Goal: Task Accomplishment & Management: Use online tool/utility

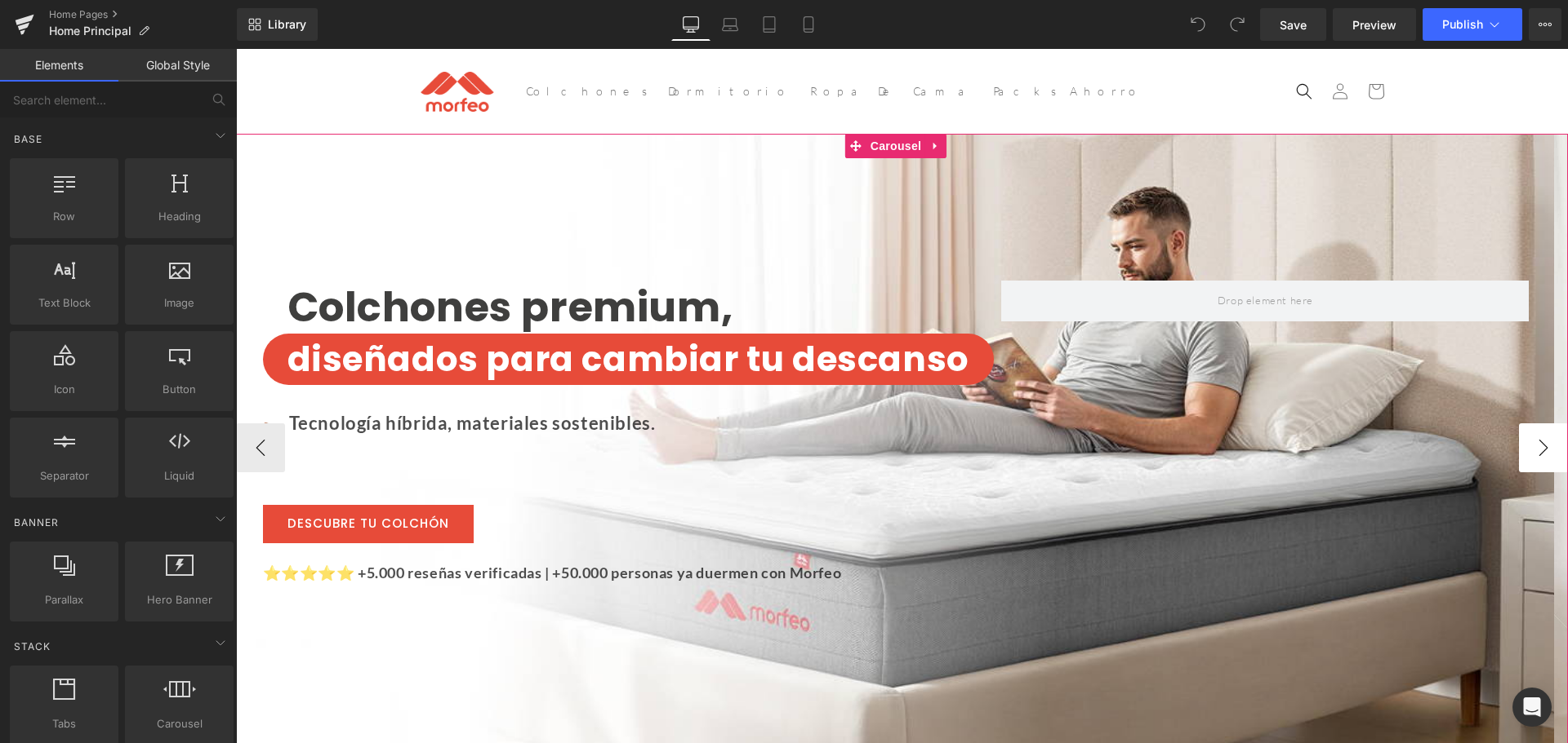
click at [1519, 452] on button "›" at bounding box center [1543, 447] width 49 height 49
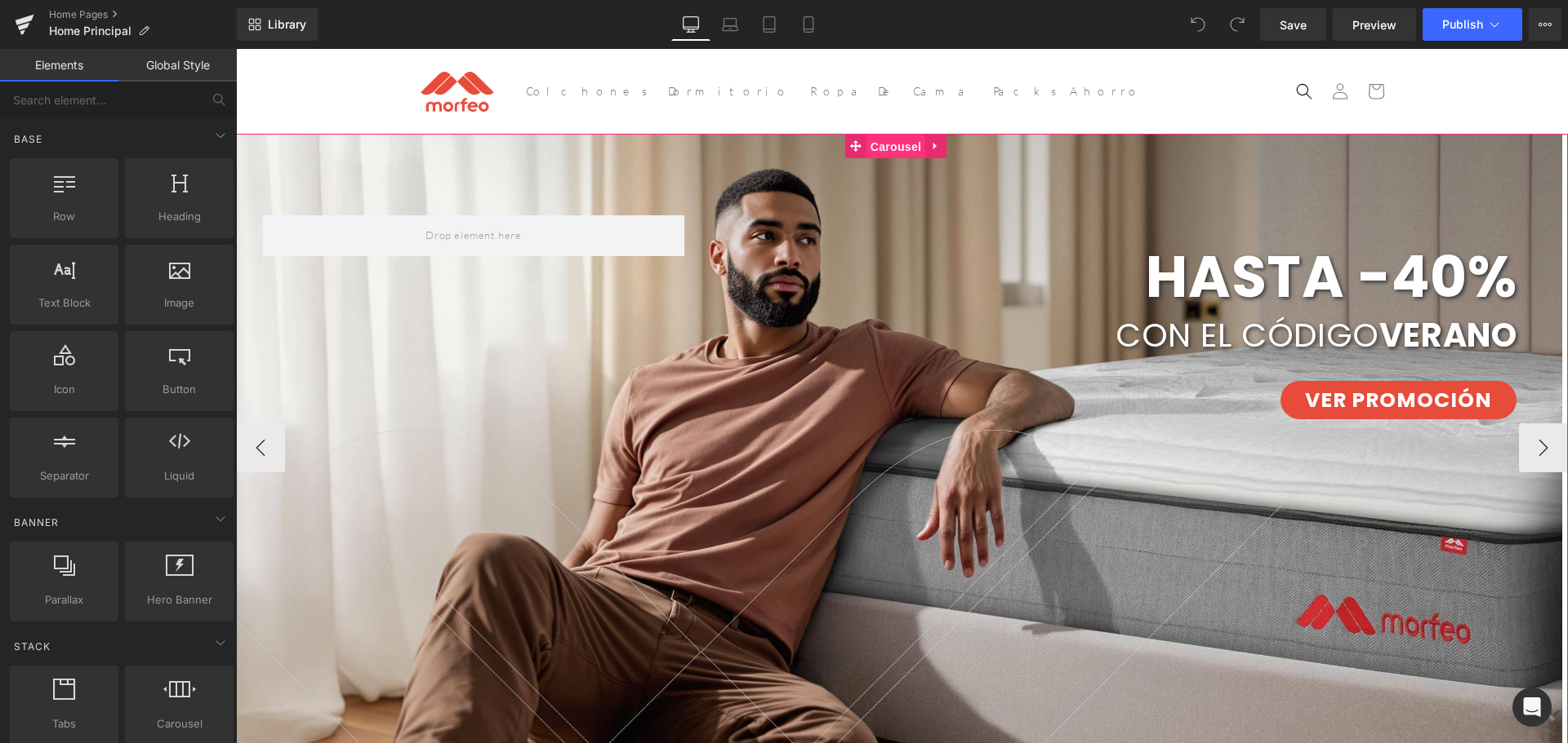
click at [893, 146] on span "Carousel" at bounding box center [896, 147] width 59 height 25
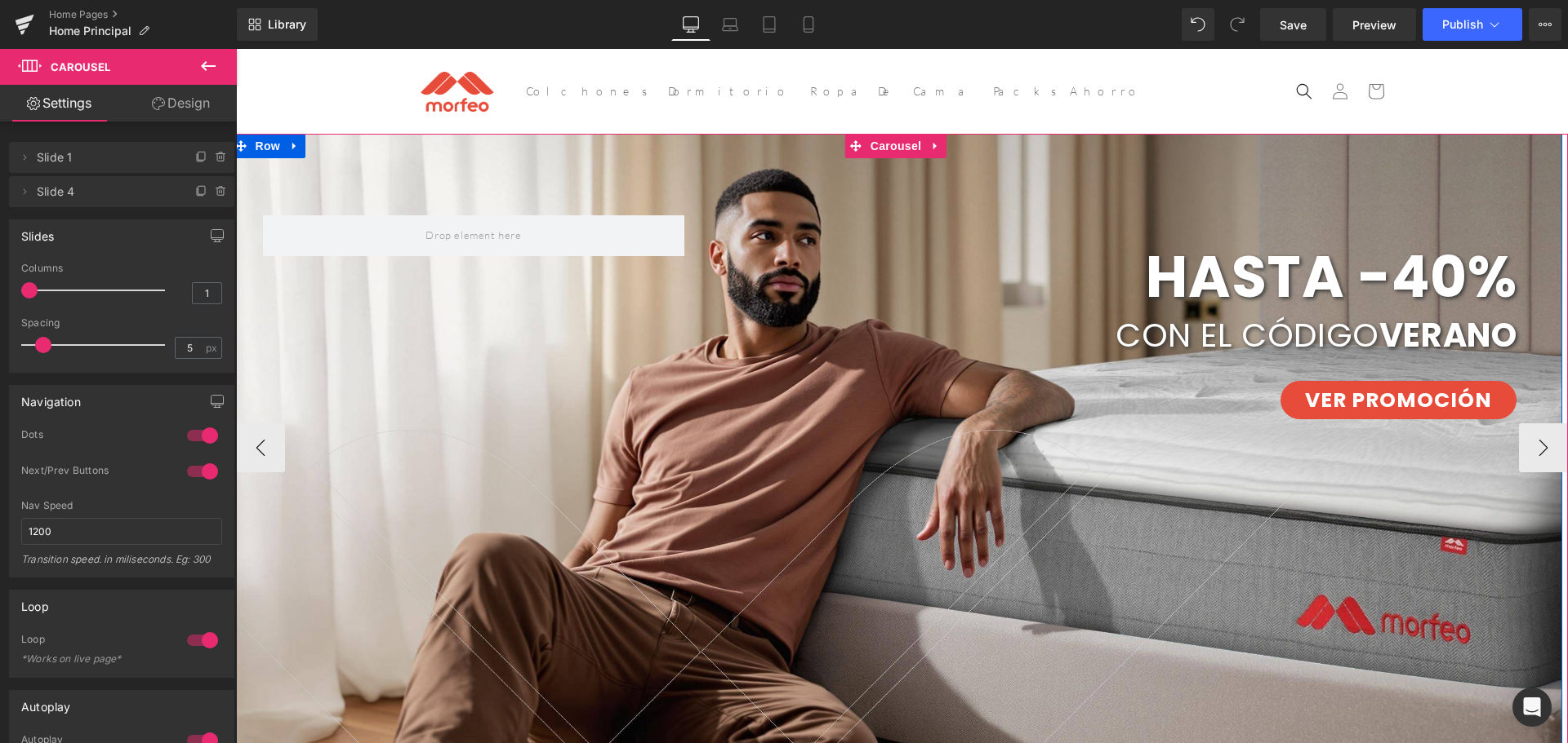
click at [274, 159] on li "Row" at bounding box center [257, 146] width 53 height 25
click at [274, 154] on span "Row" at bounding box center [267, 146] width 32 height 25
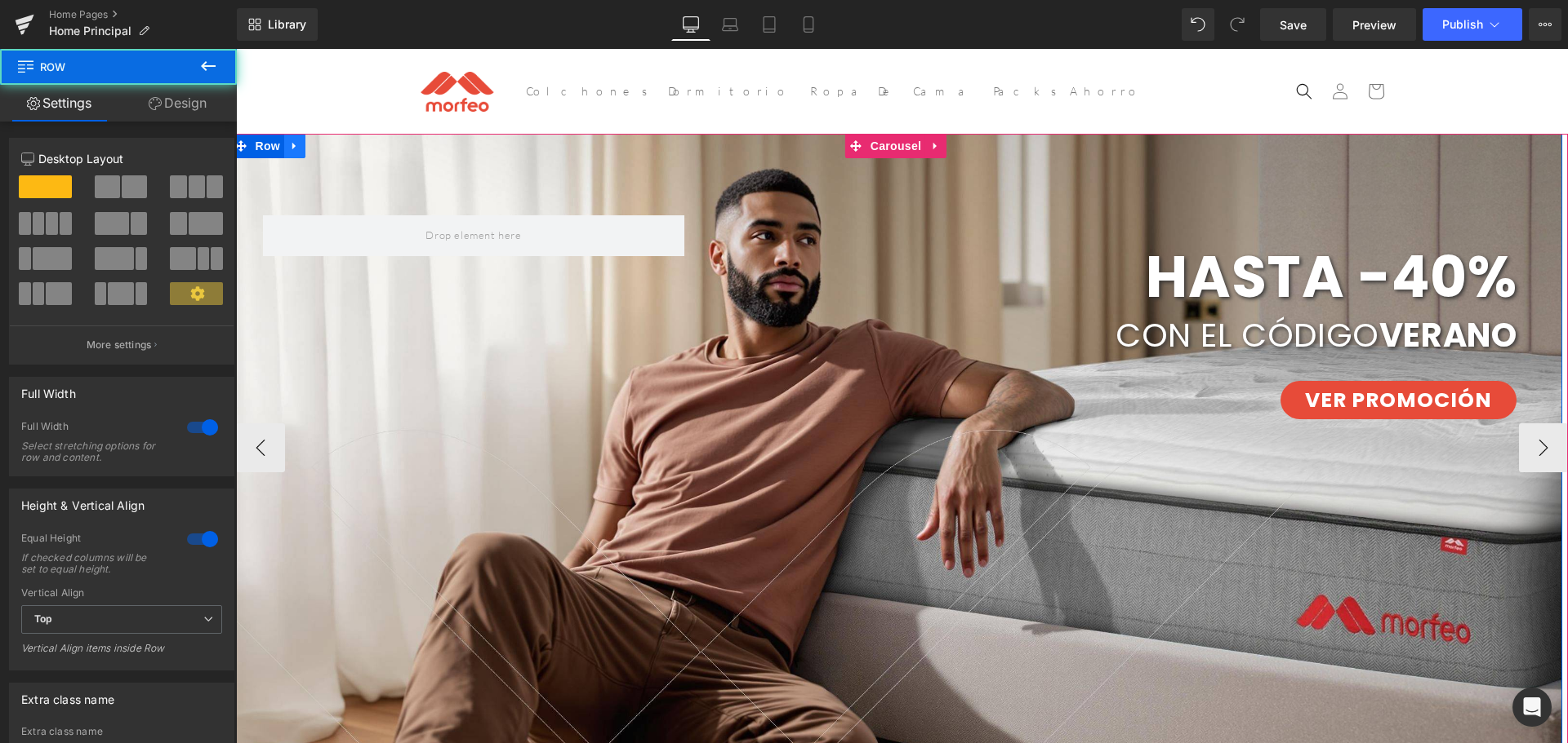
click at [292, 148] on icon at bounding box center [294, 147] width 4 height 7
click at [301, 150] on link at bounding box center [294, 146] width 21 height 25
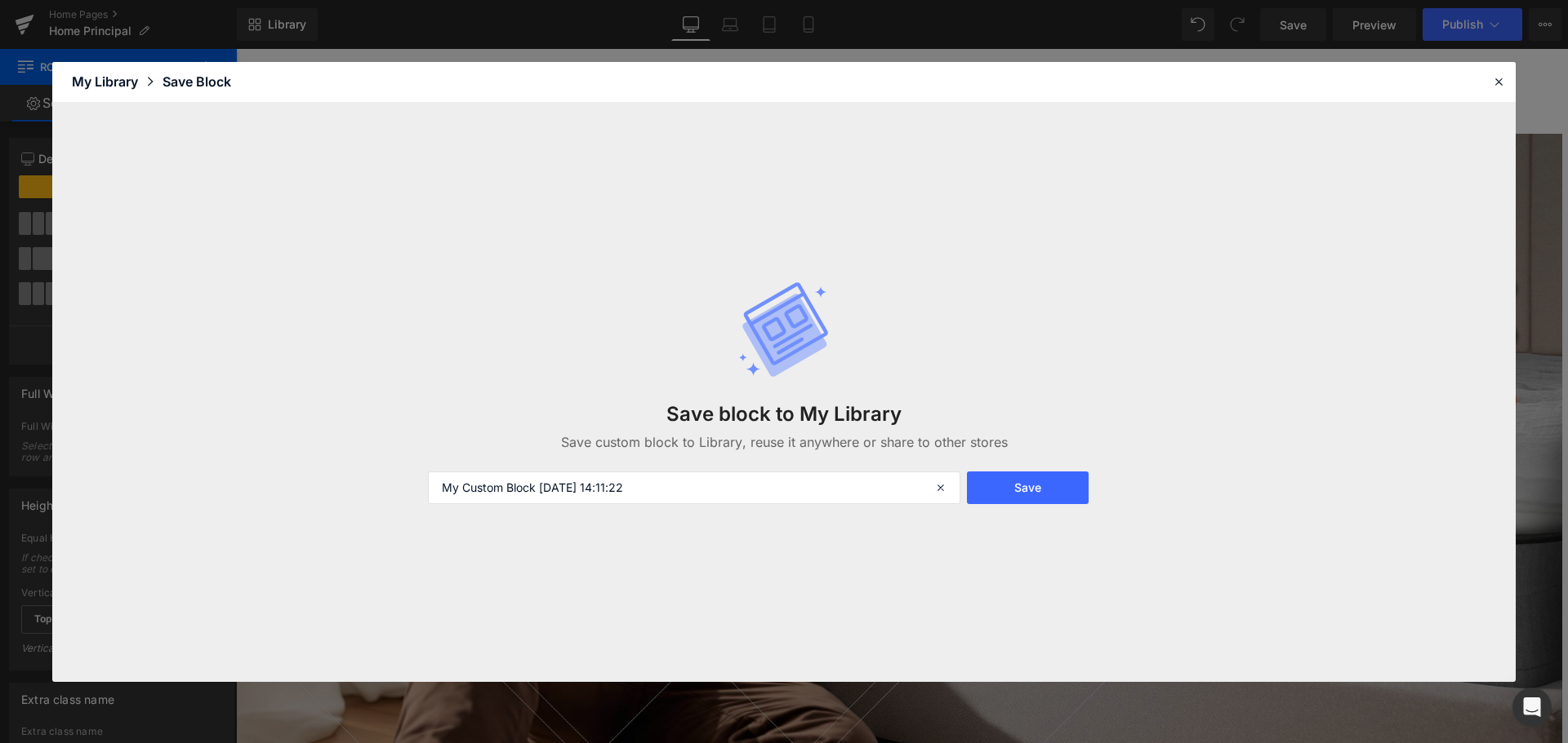
drag, startPoint x: 623, startPoint y: 487, endPoint x: 696, endPoint y: 204, distance: 292.3
click at [398, 472] on div "Save block to My Library Save custom block to Library, reuse it anywhere or sha…" at bounding box center [784, 393] width 1463 height 580
click at [503, 480] on input "My Custom Block 2025-09-08 14:11:22" at bounding box center [694, 488] width 532 height 32
click at [502, 480] on input "My Custom Block 2025-09-08 14:11:22" at bounding box center [694, 488] width 532 height 32
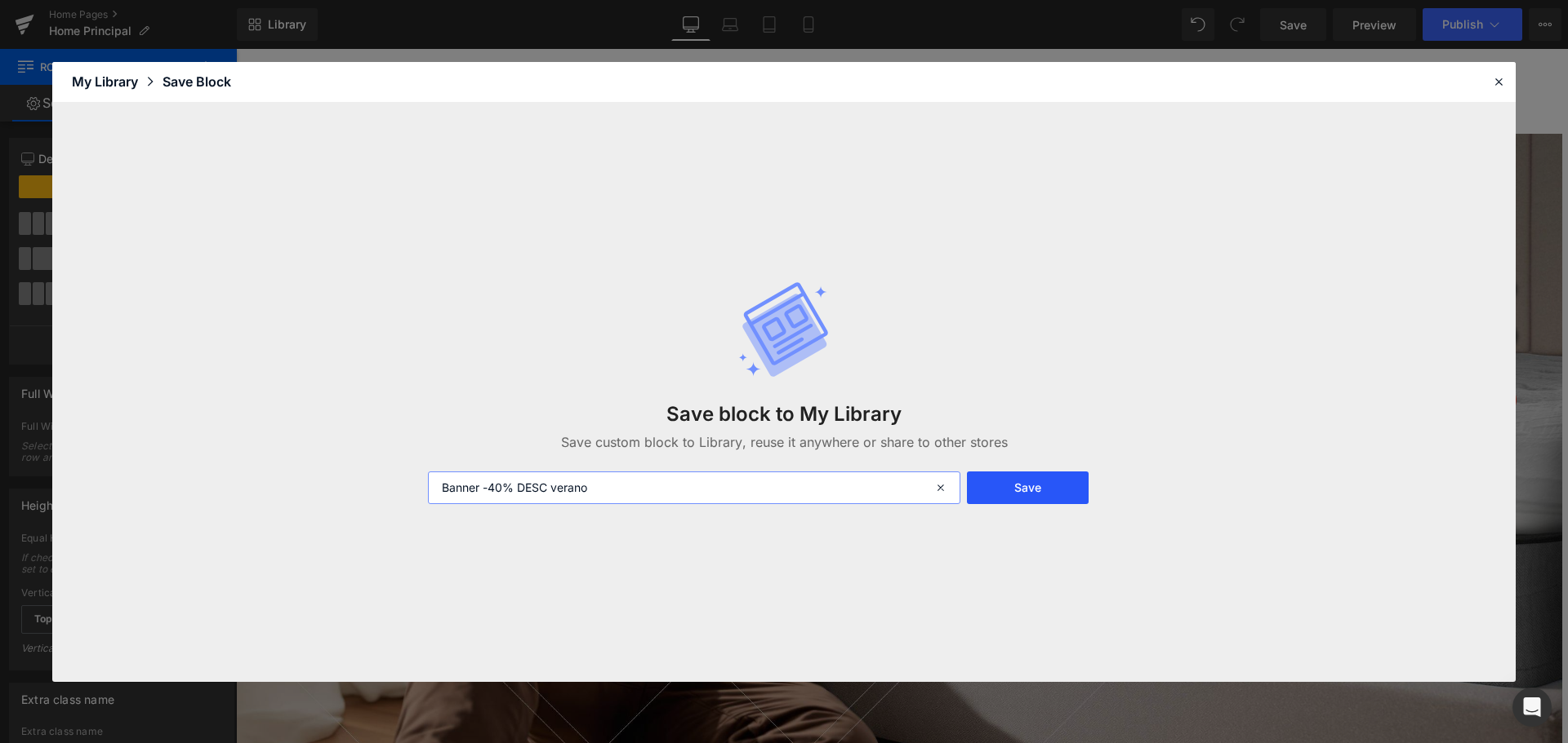
type input "Banner -40% DESC verano"
click at [1031, 481] on button "Save" at bounding box center [1028, 488] width 122 height 32
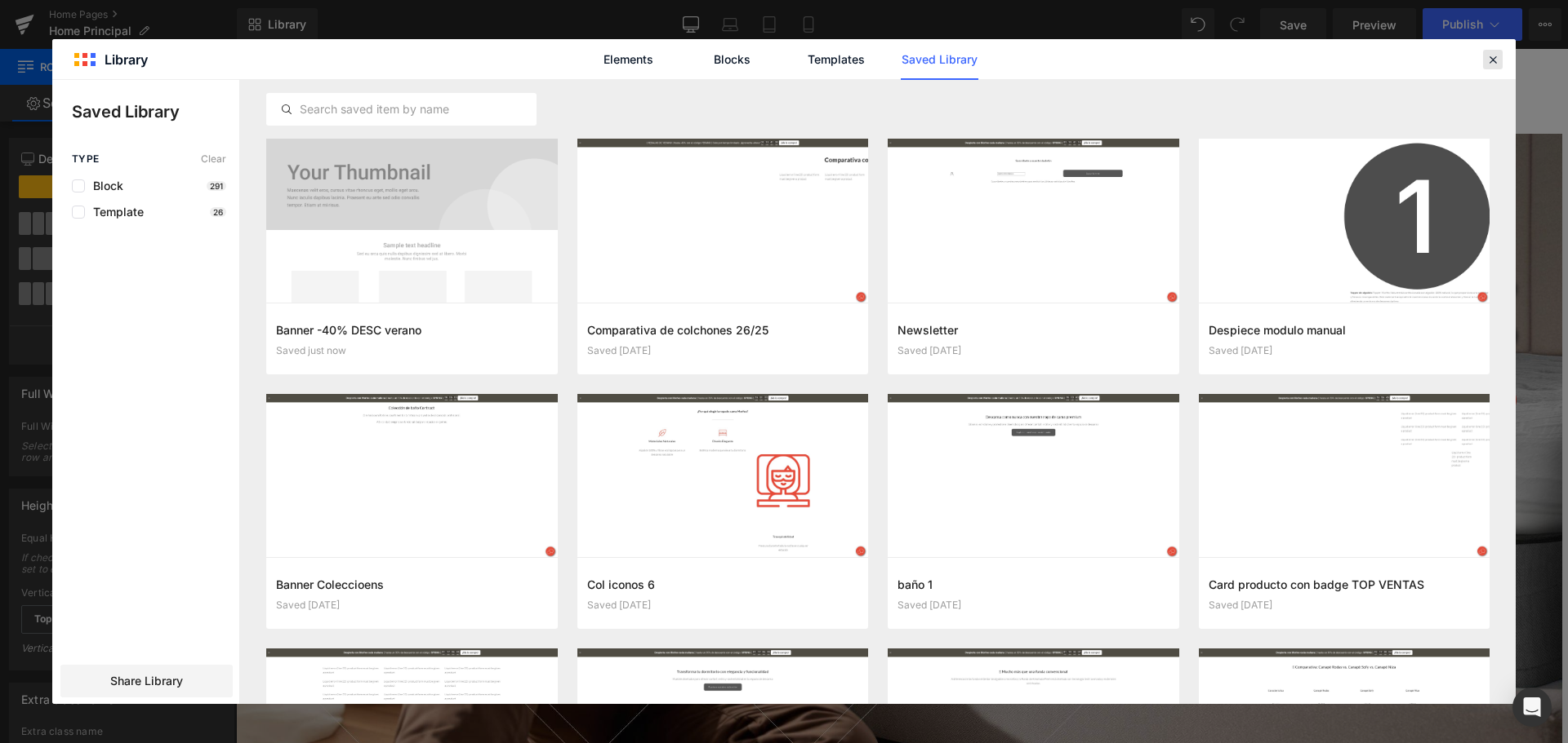
click at [1499, 60] on icon at bounding box center [1492, 60] width 15 height 15
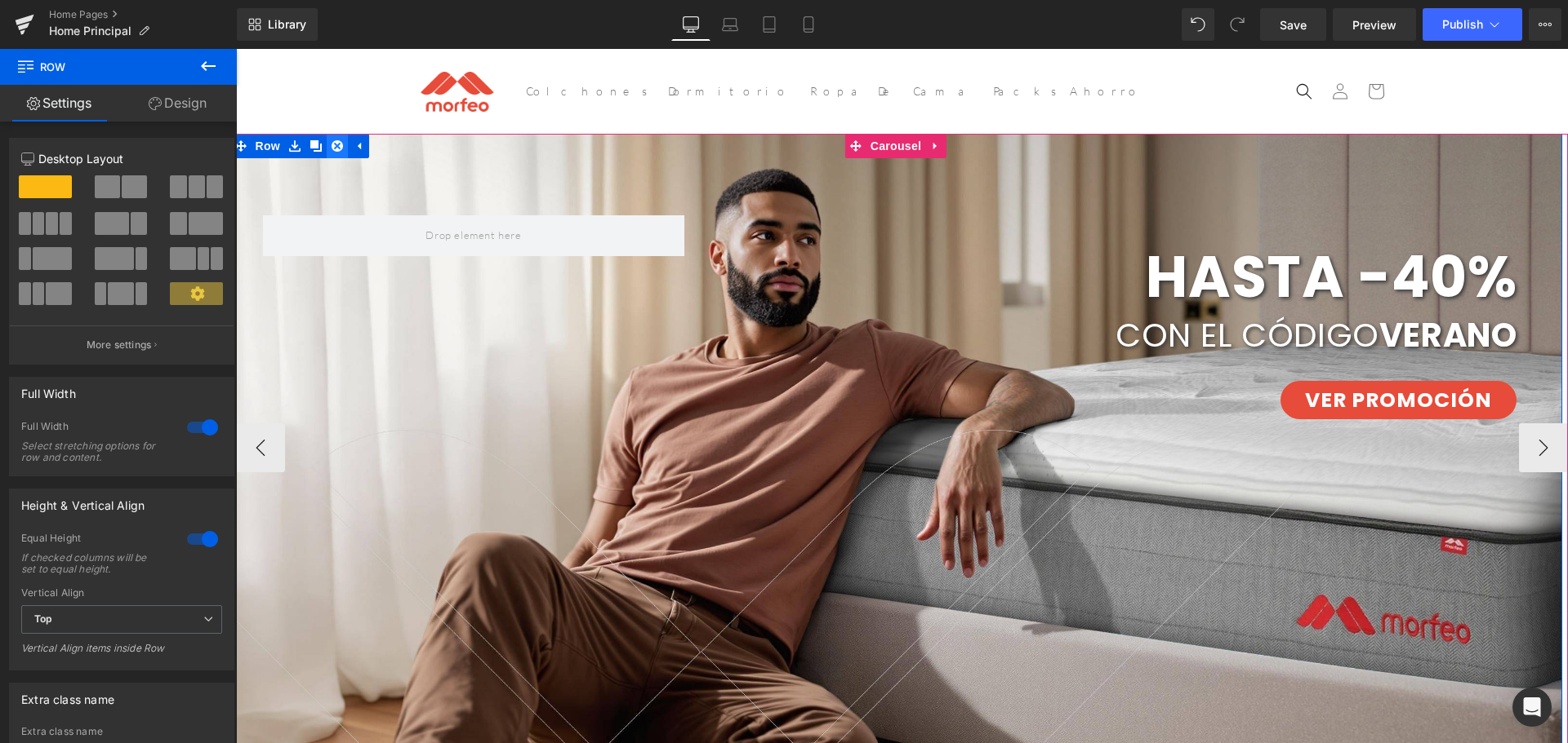
click at [340, 148] on icon at bounding box center [337, 146] width 11 height 11
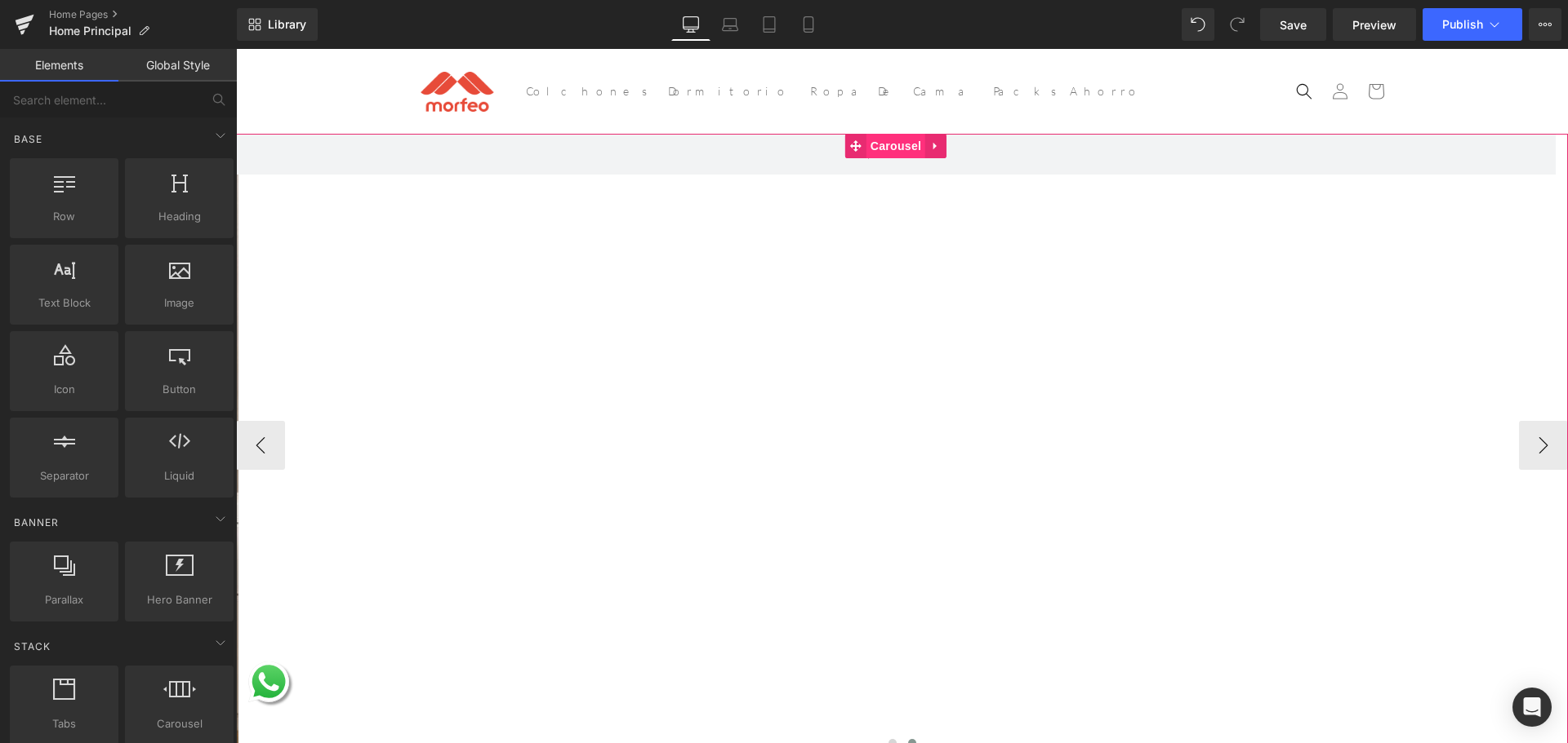
click at [904, 142] on span "Carousel" at bounding box center [896, 146] width 59 height 25
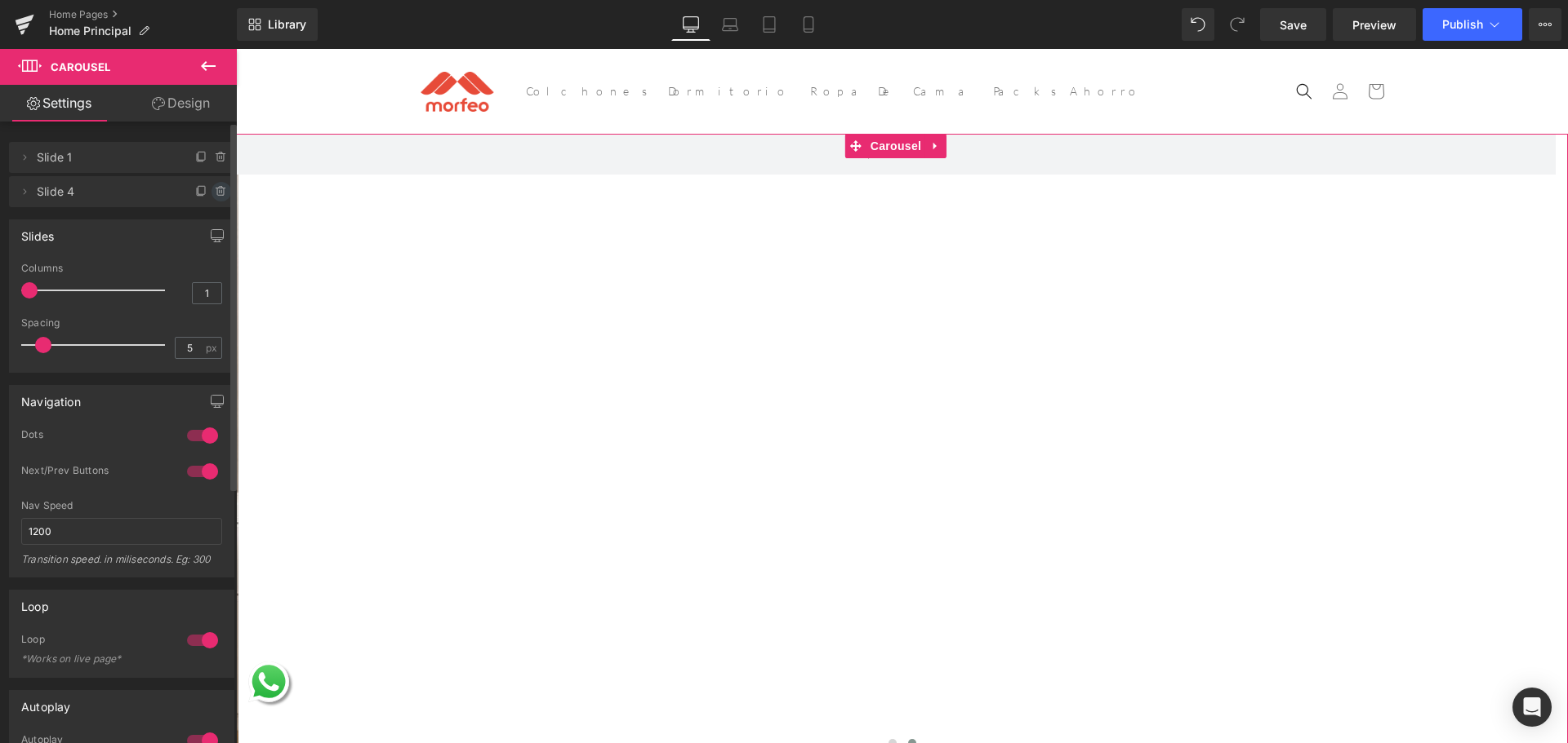
click at [215, 195] on icon at bounding box center [221, 192] width 13 height 13
click at [209, 195] on button "Delete" at bounding box center [204, 192] width 52 height 21
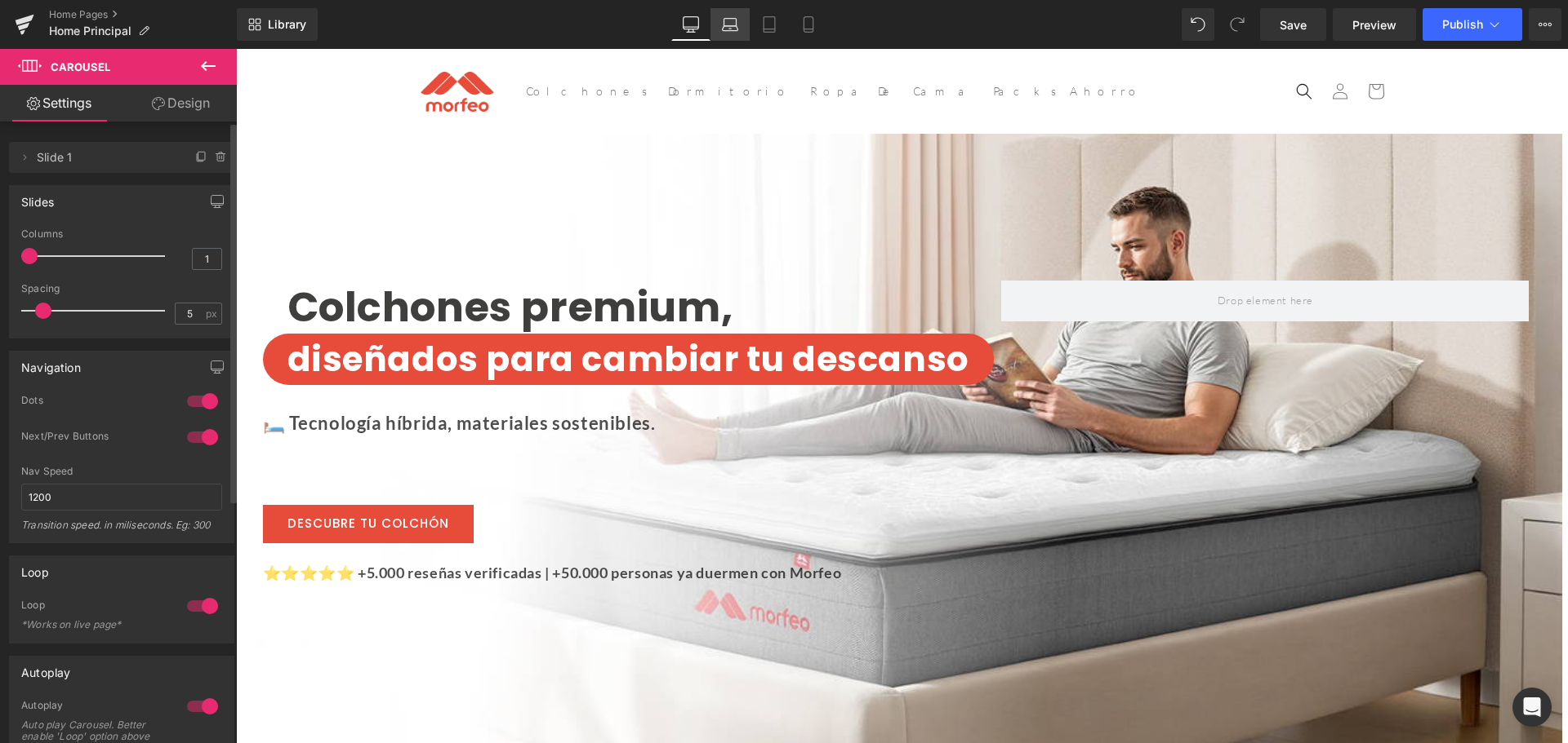
click at [735, 29] on icon at bounding box center [731, 25] width 17 height 17
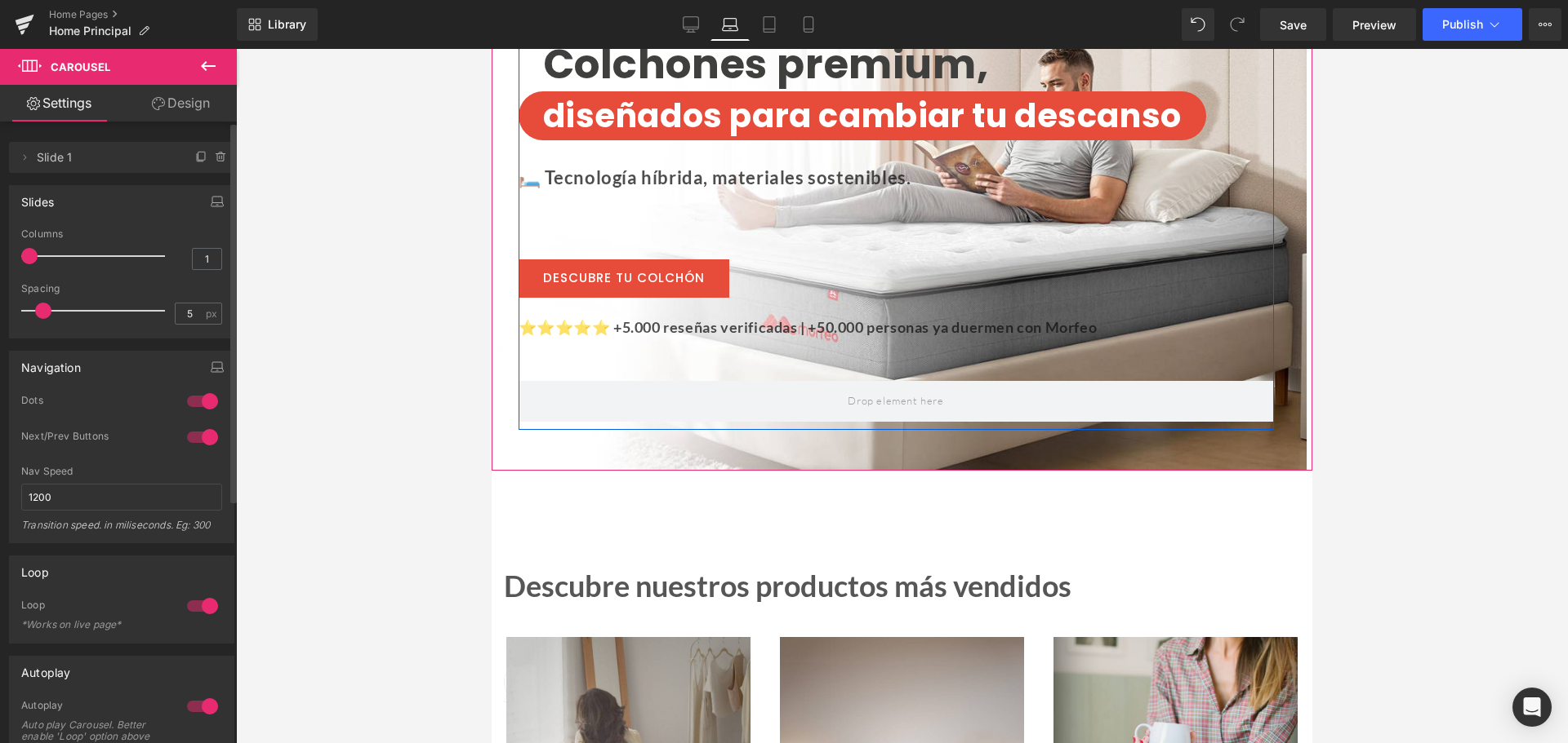
scroll to position [82, 0]
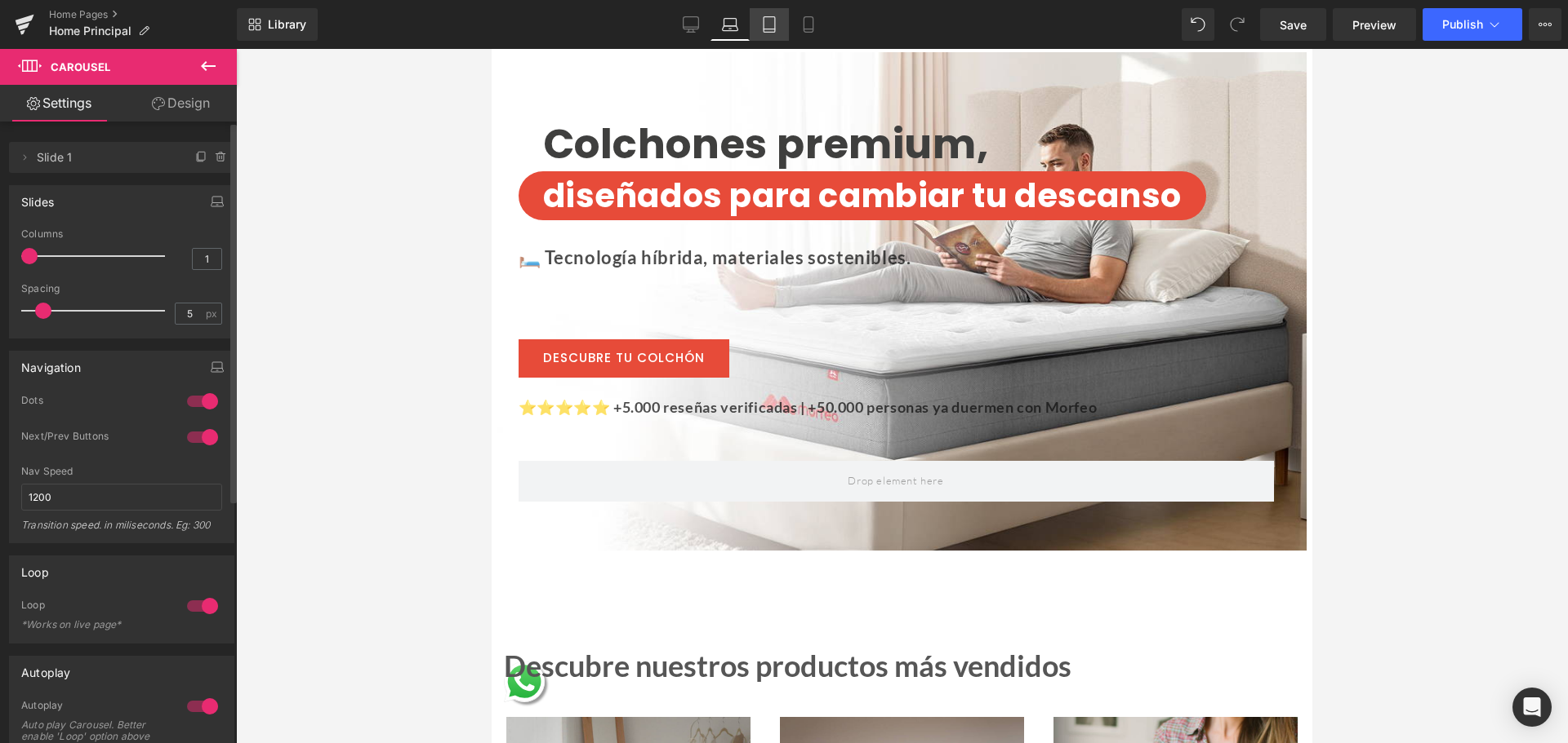
click at [765, 18] on icon at bounding box center [769, 25] width 11 height 16
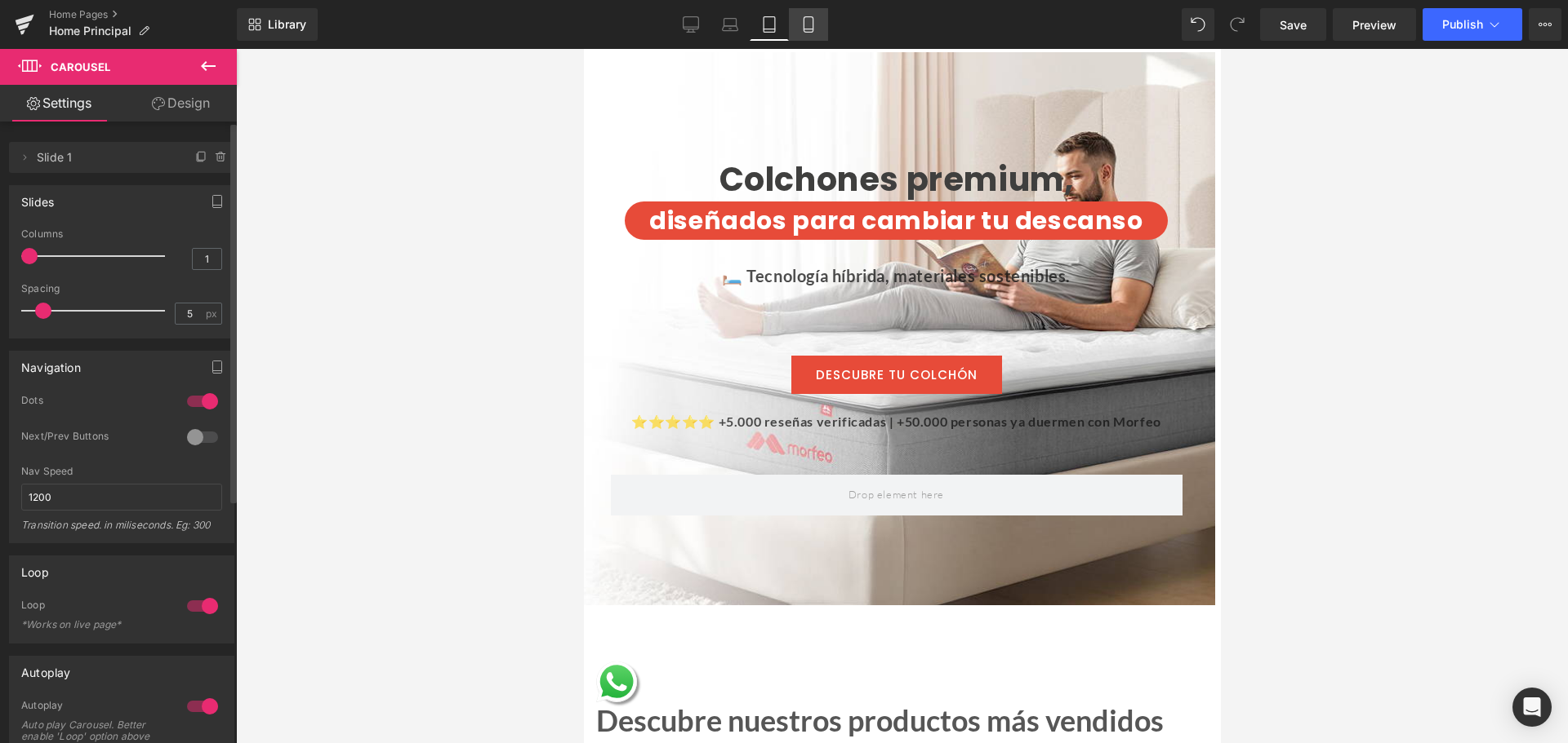
click at [815, 21] on icon at bounding box center [809, 25] width 17 height 17
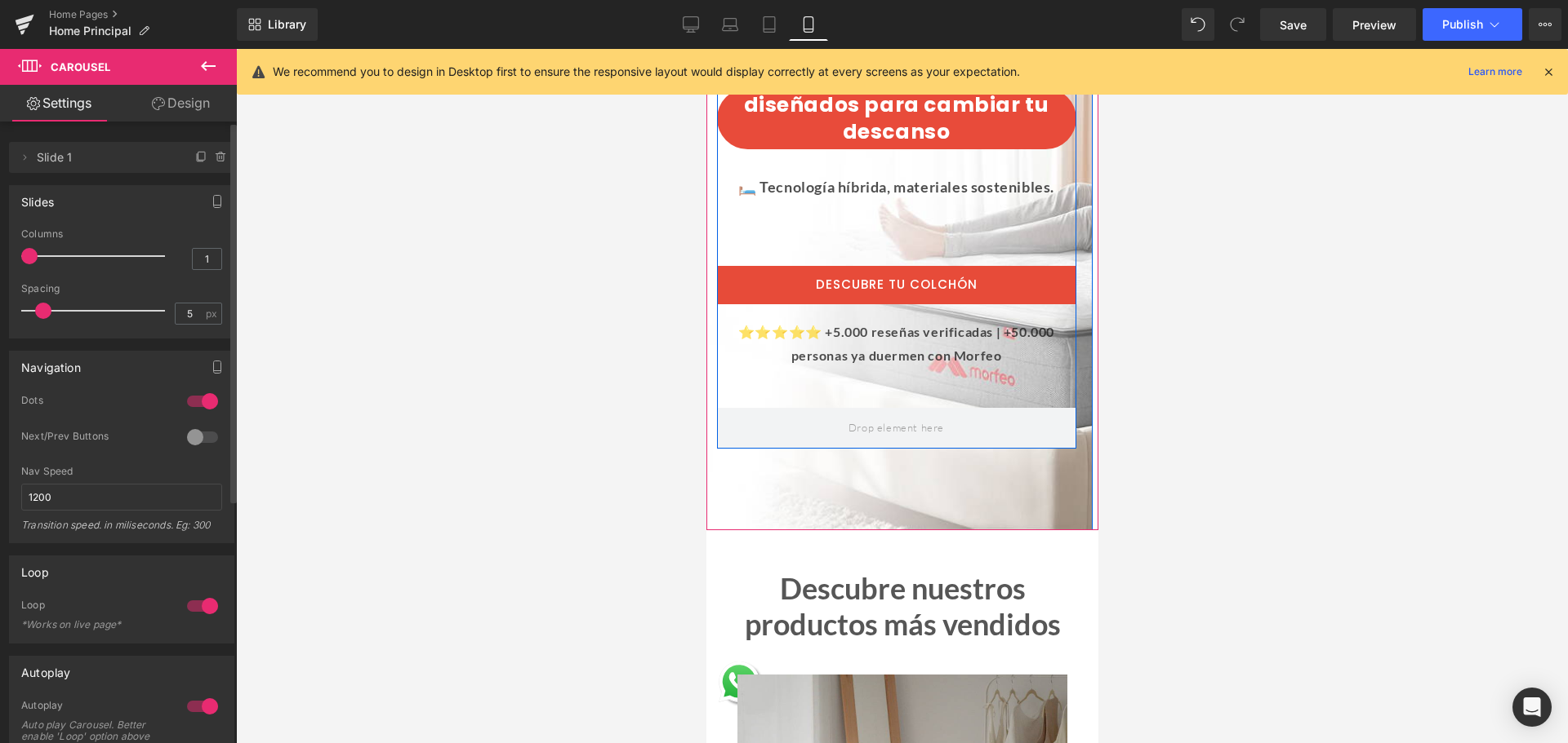
scroll to position [0, 0]
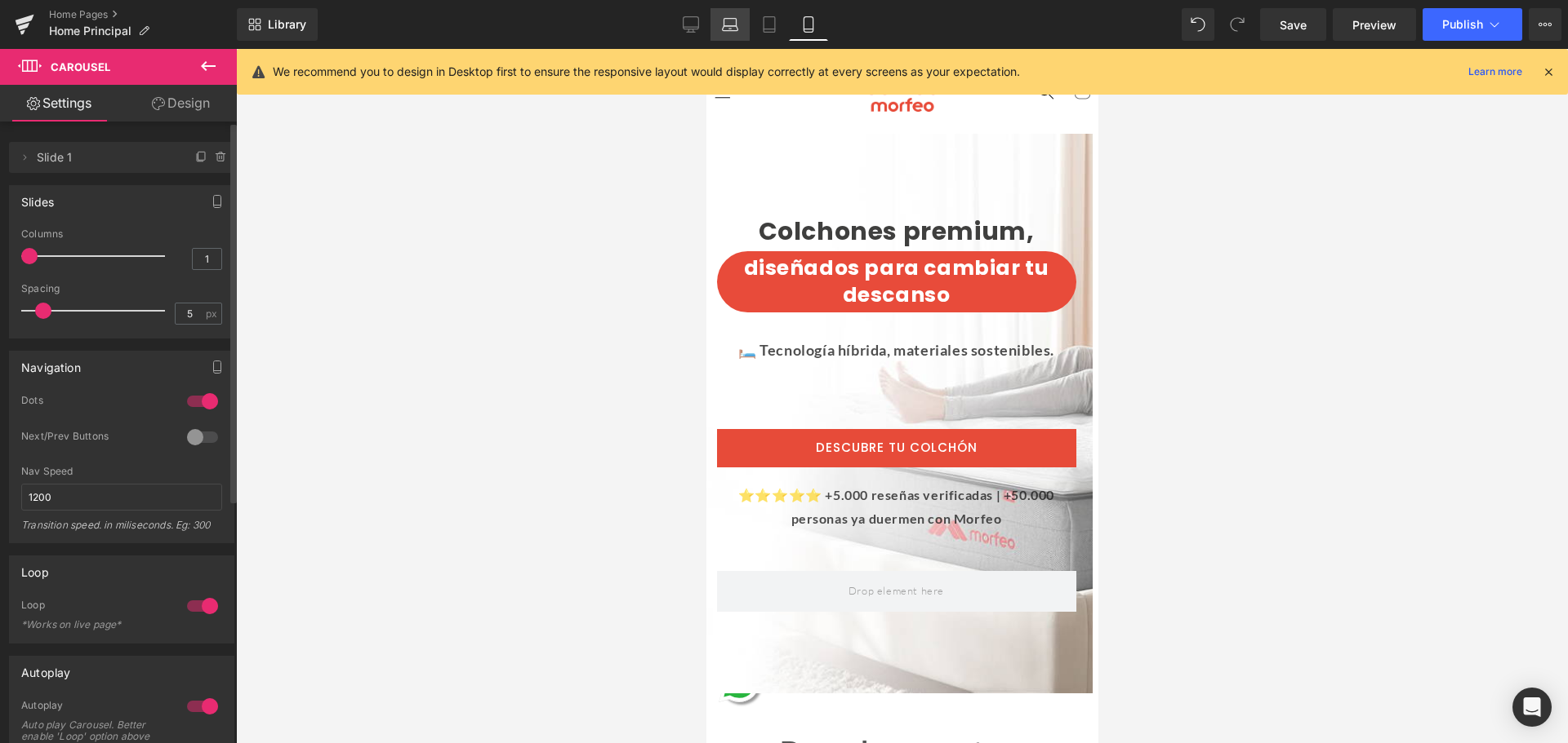
click at [716, 26] on link "Laptop" at bounding box center [730, 24] width 39 height 32
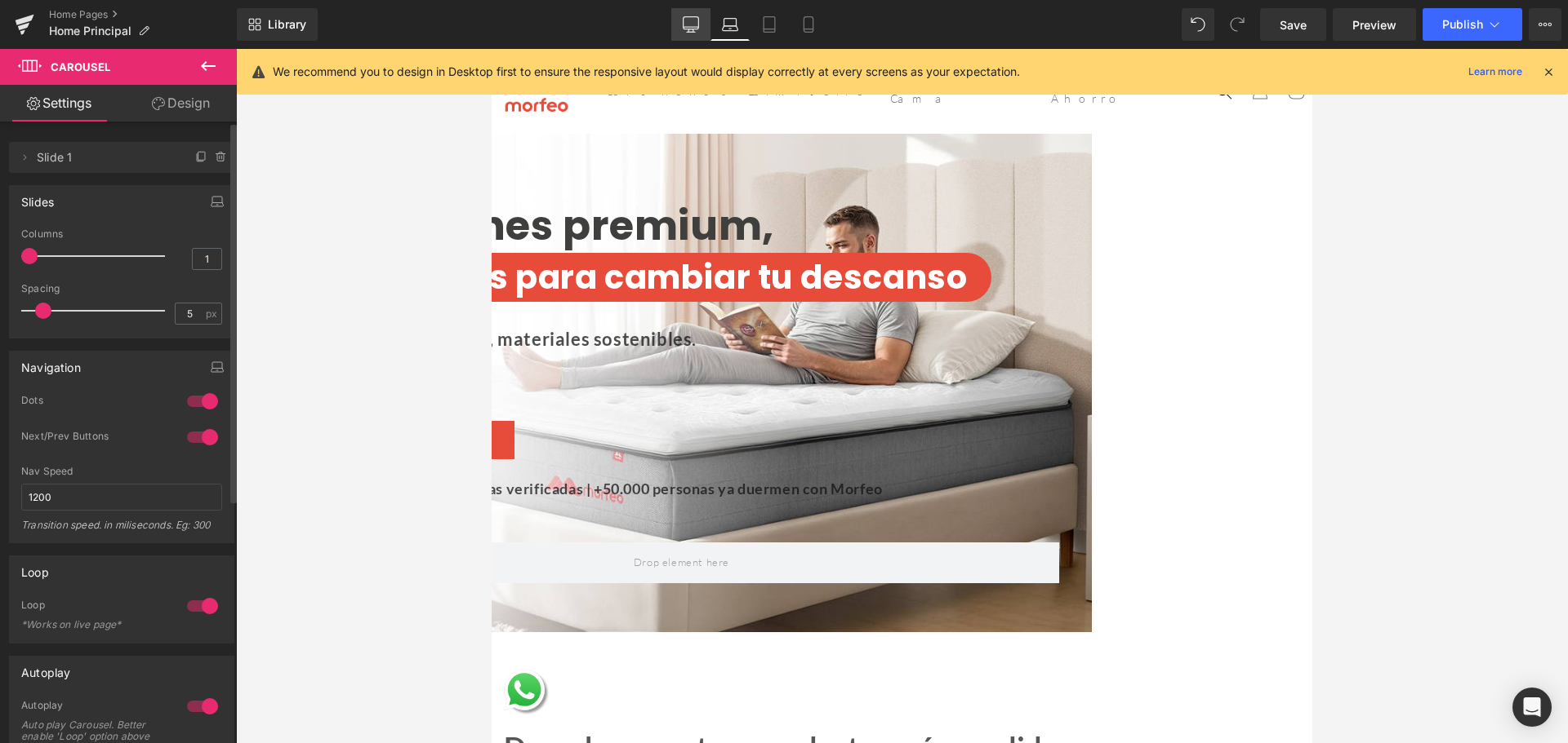
click at [694, 29] on icon at bounding box center [691, 23] width 16 height 12
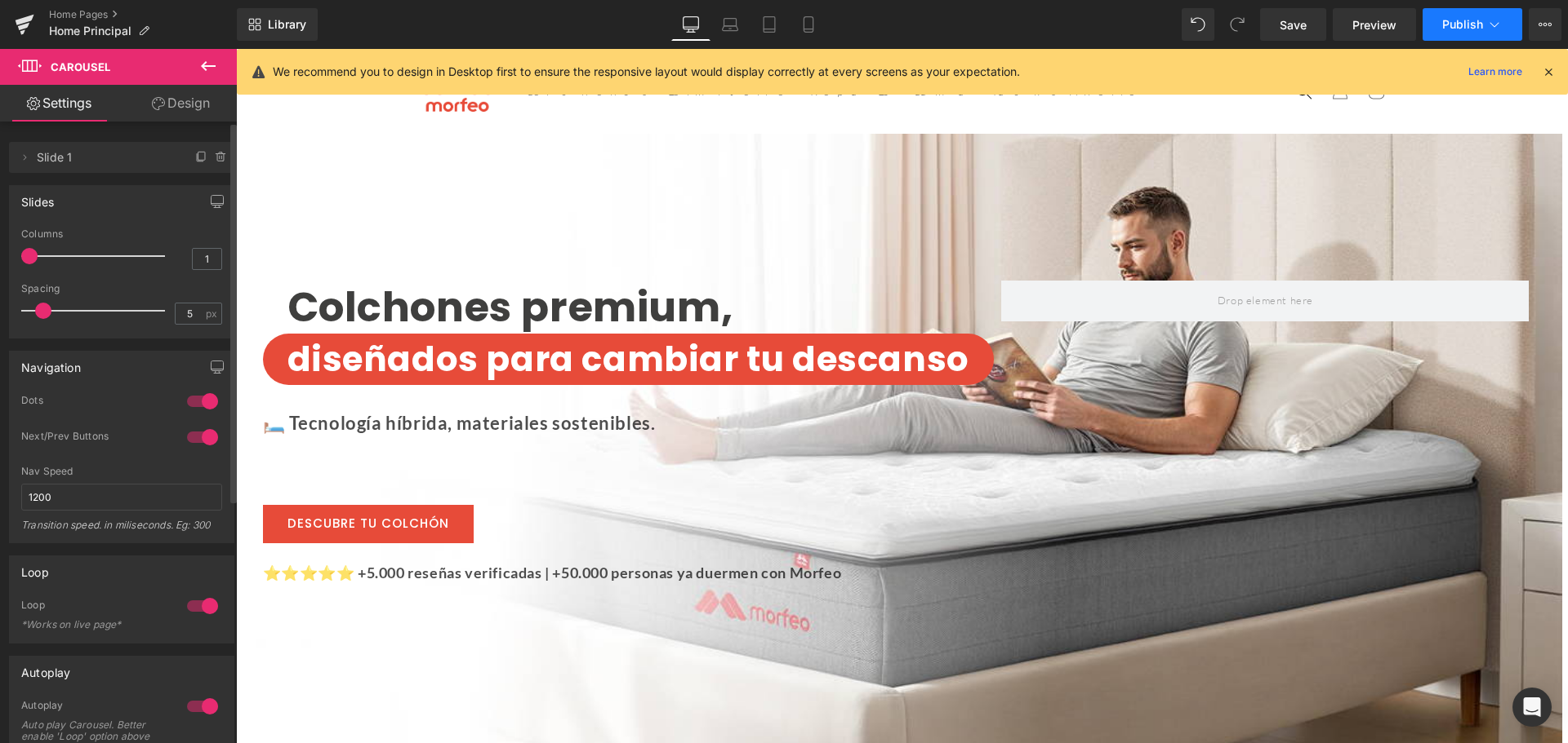
click at [1449, 18] on span "Publish" at bounding box center [1462, 24] width 41 height 13
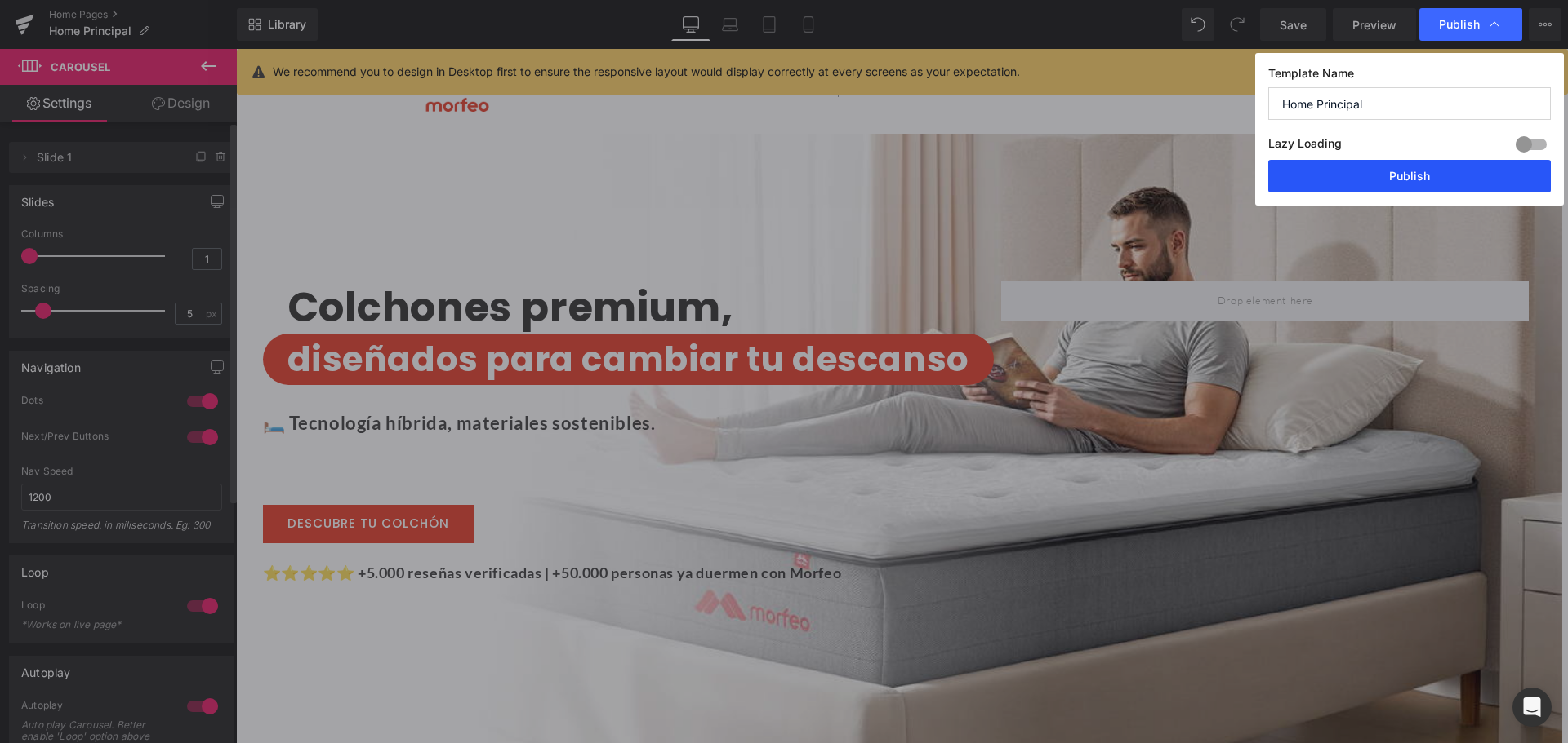
click at [1396, 169] on button "Publish" at bounding box center [1409, 176] width 282 height 32
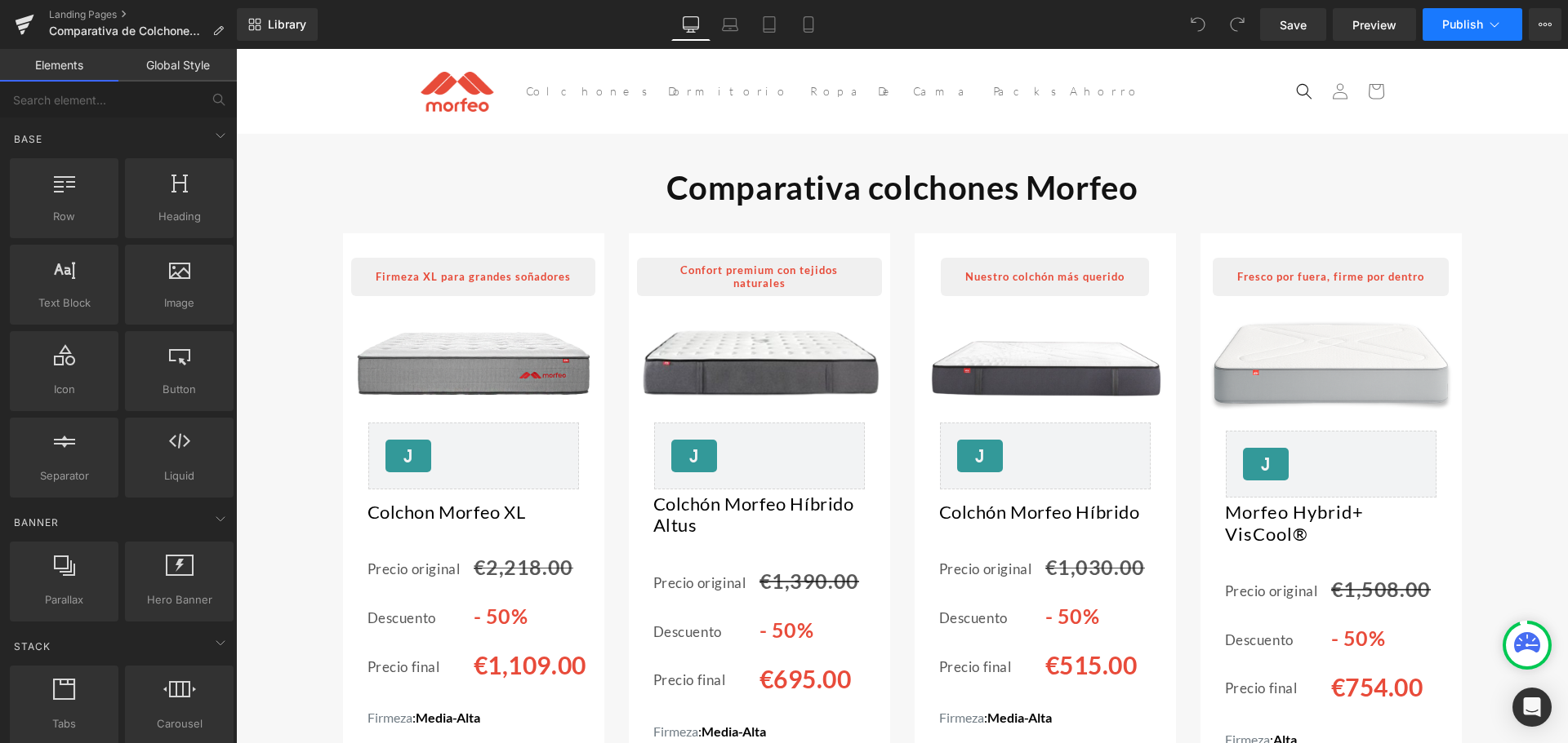
click at [1434, 19] on button "Publish" at bounding box center [1472, 24] width 100 height 32
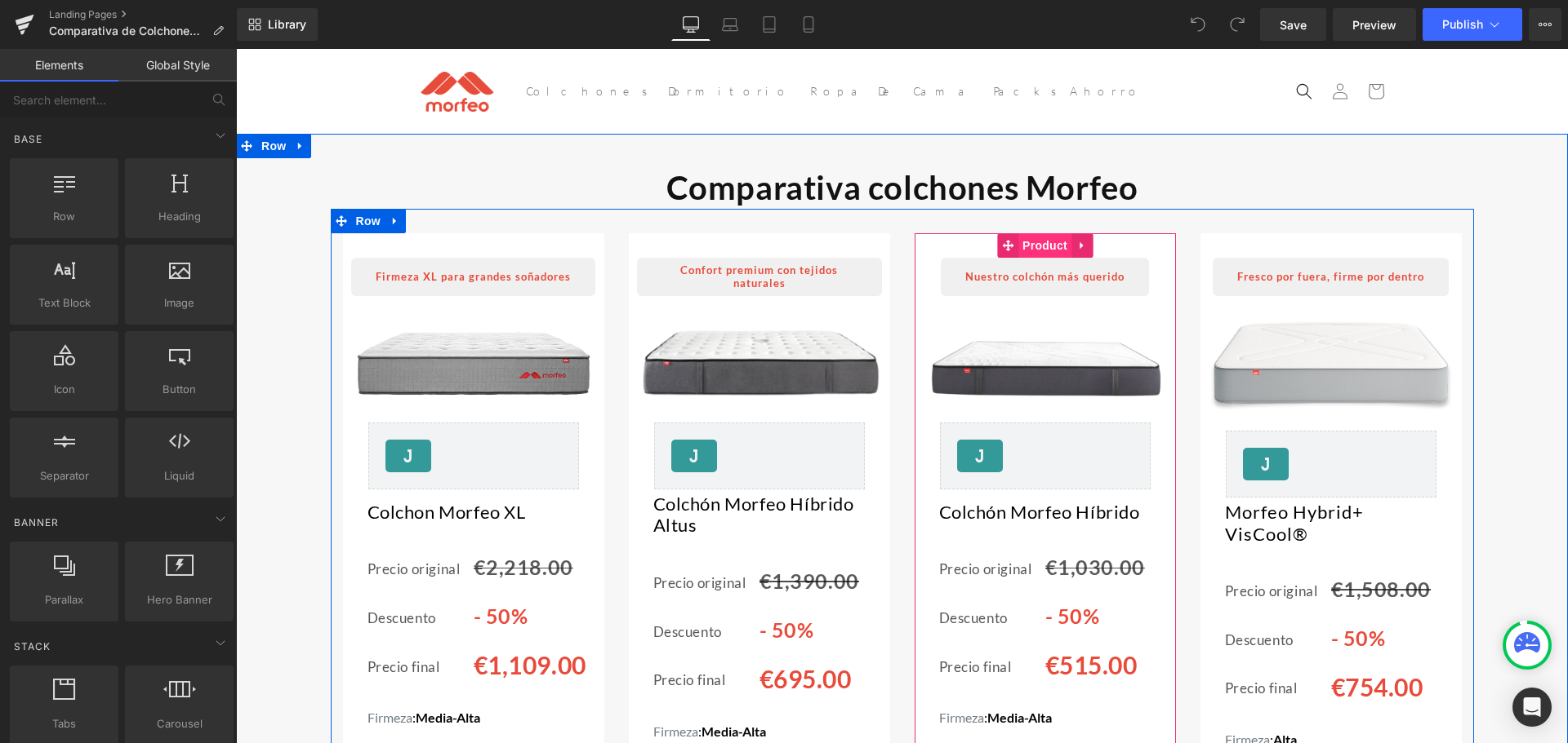
click at [1035, 252] on span "Product" at bounding box center [1045, 245] width 53 height 25
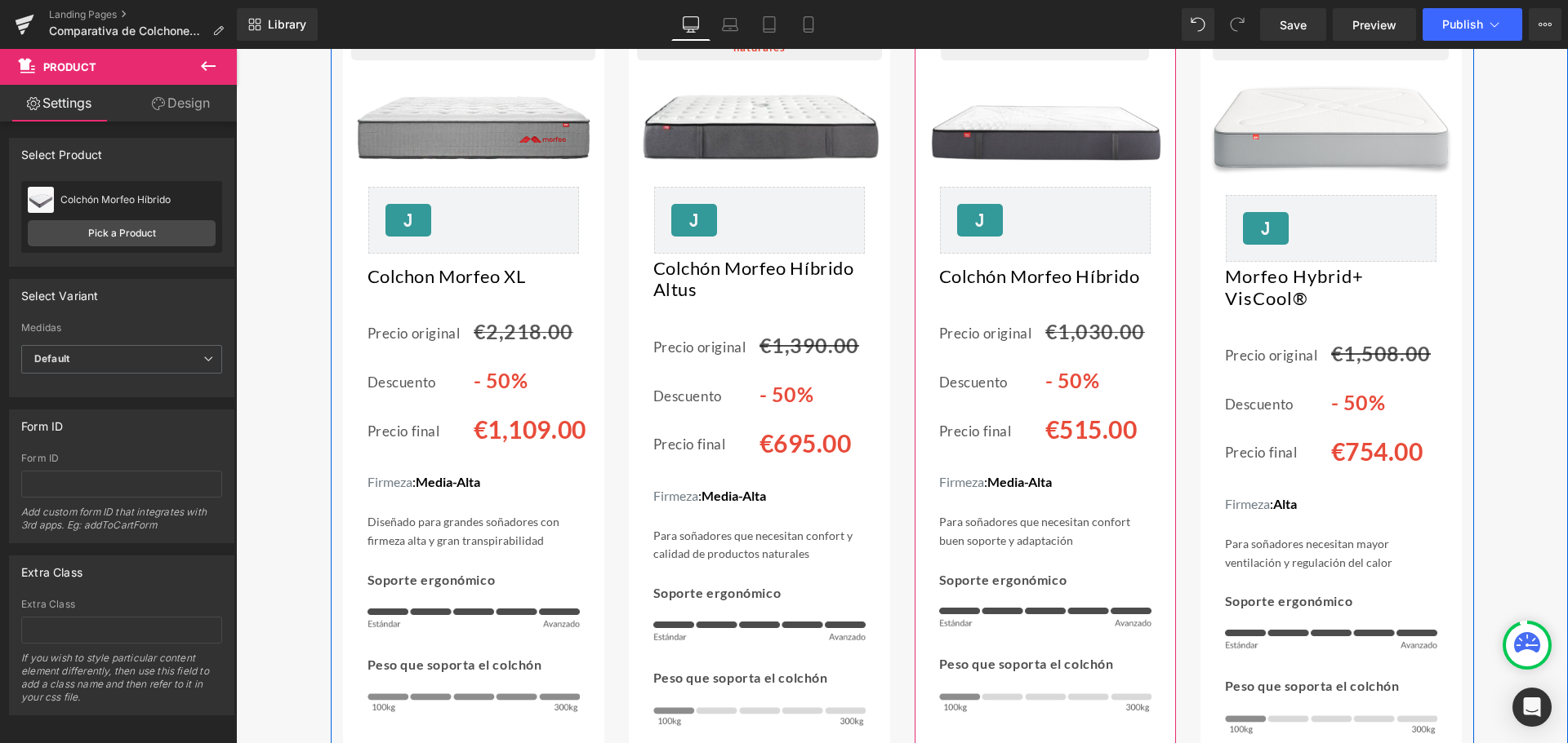
scroll to position [82, 0]
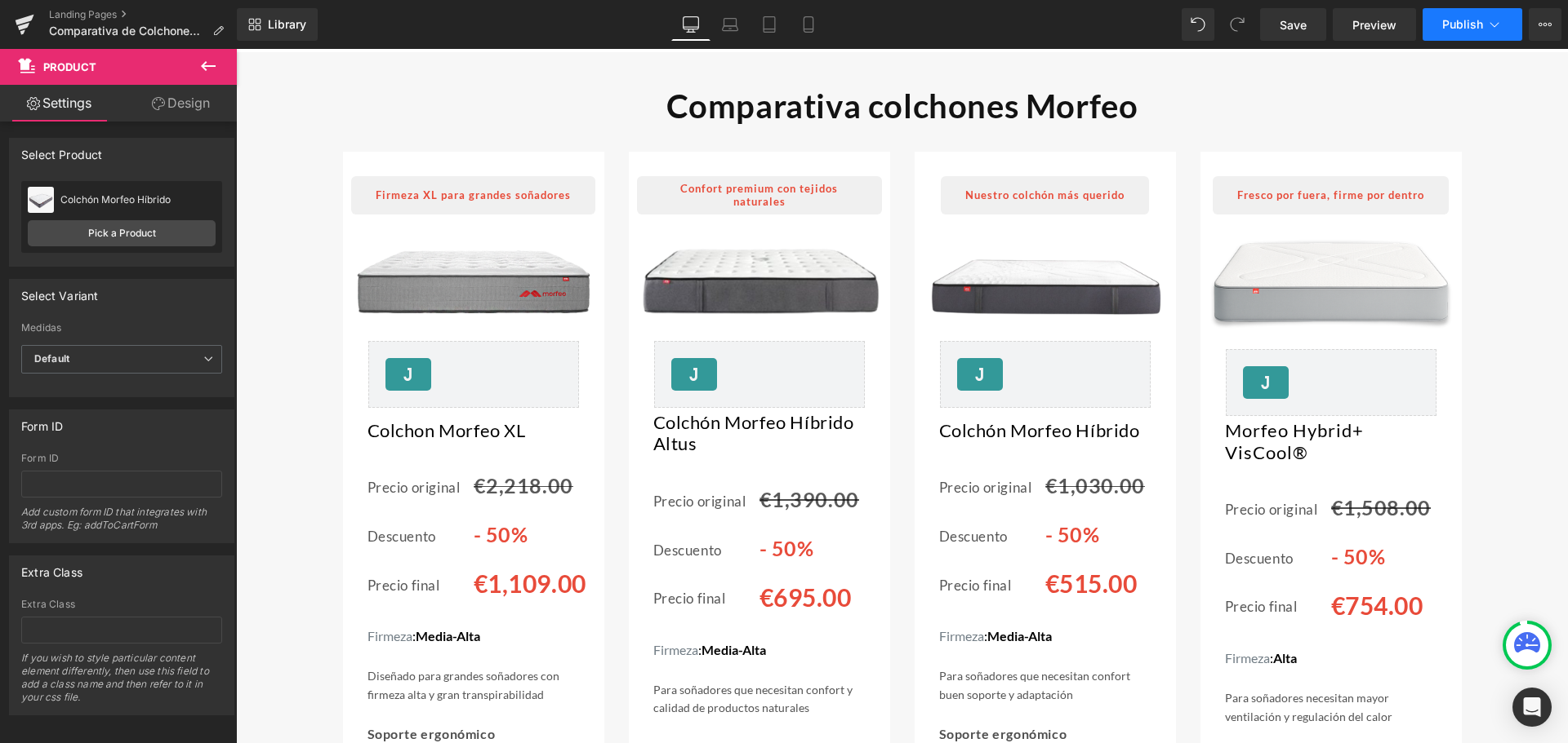
click at [1501, 23] on icon at bounding box center [1494, 25] width 17 height 17
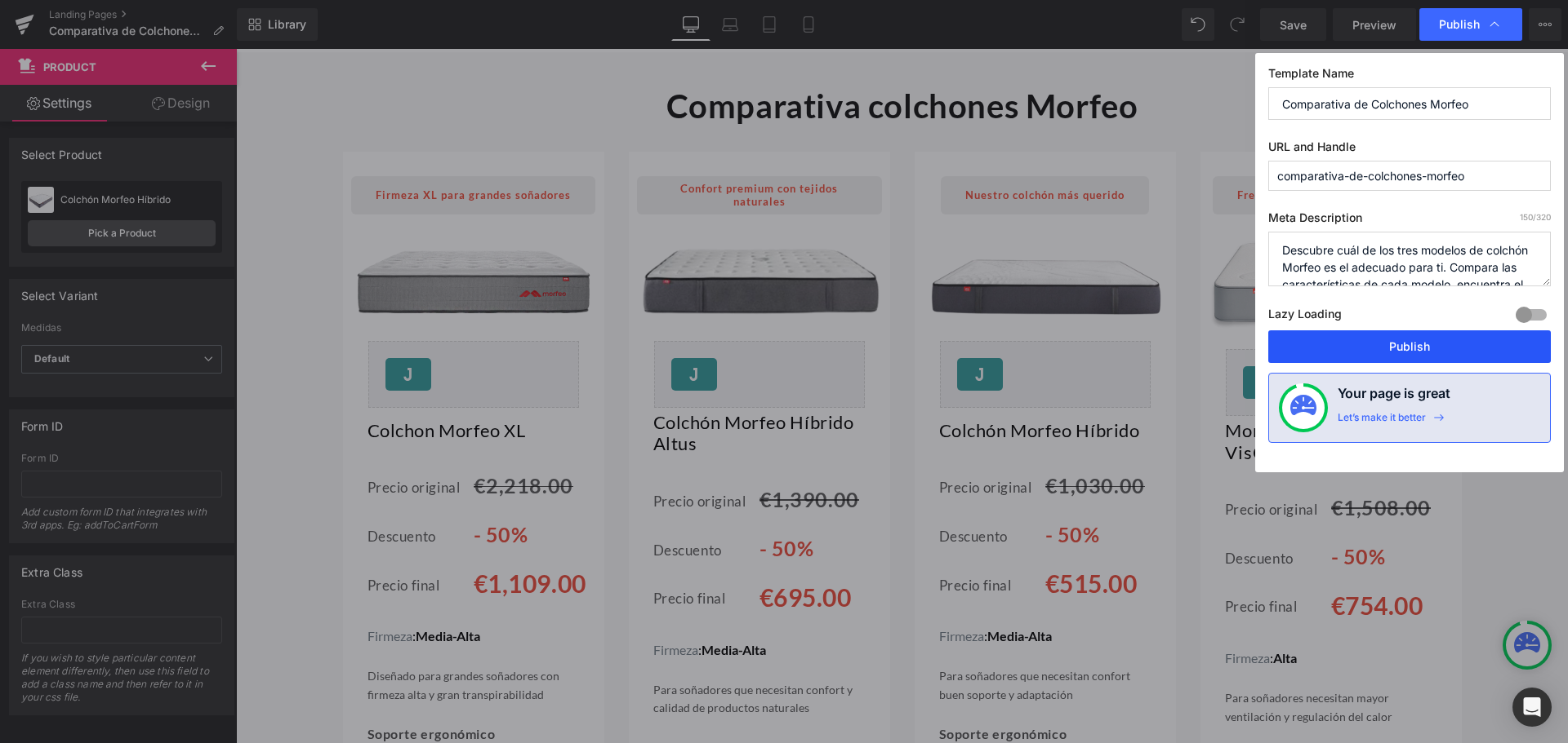
click at [1416, 337] on button "Publish" at bounding box center [1409, 347] width 282 height 32
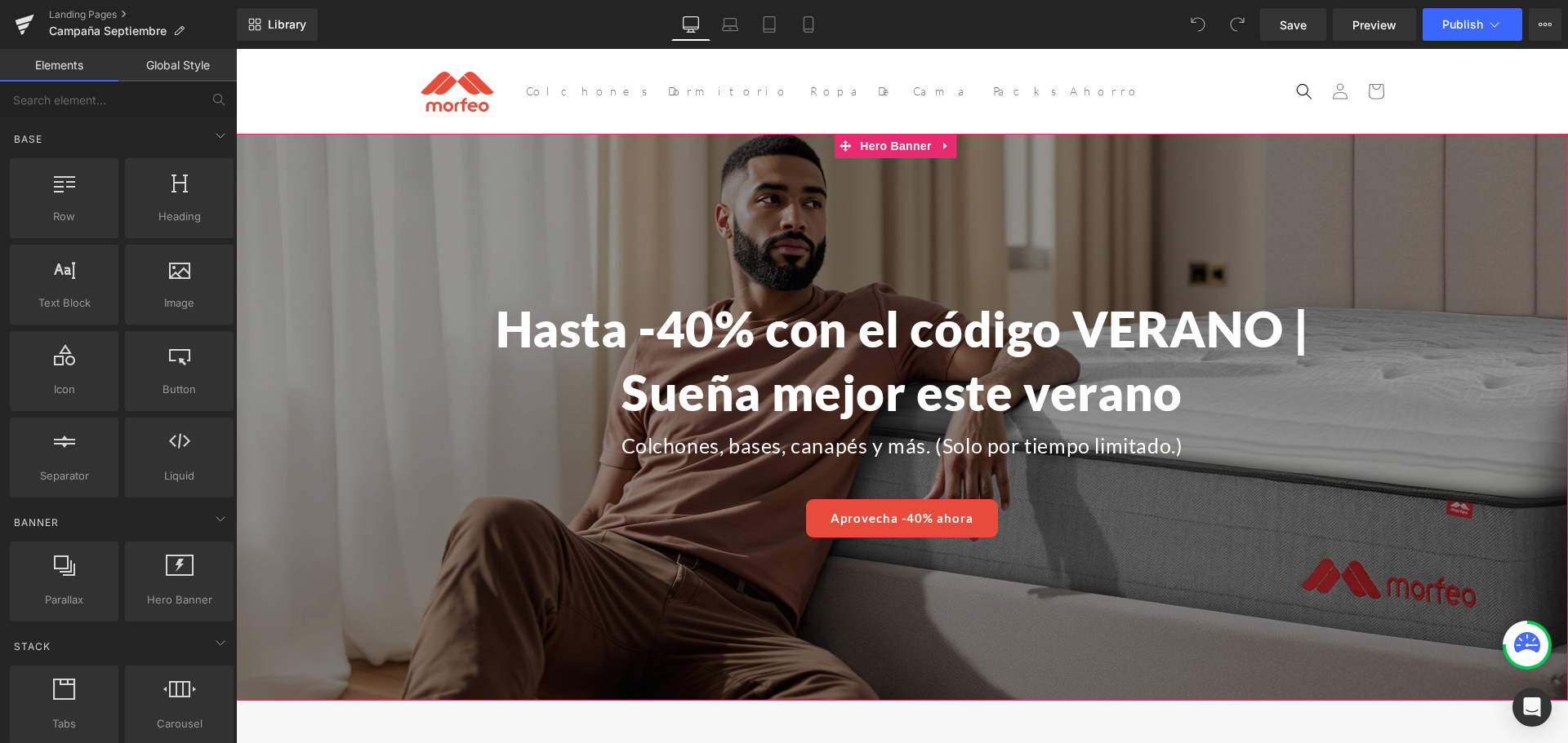
click at [747, 189] on div at bounding box center [902, 417] width 1332 height 566
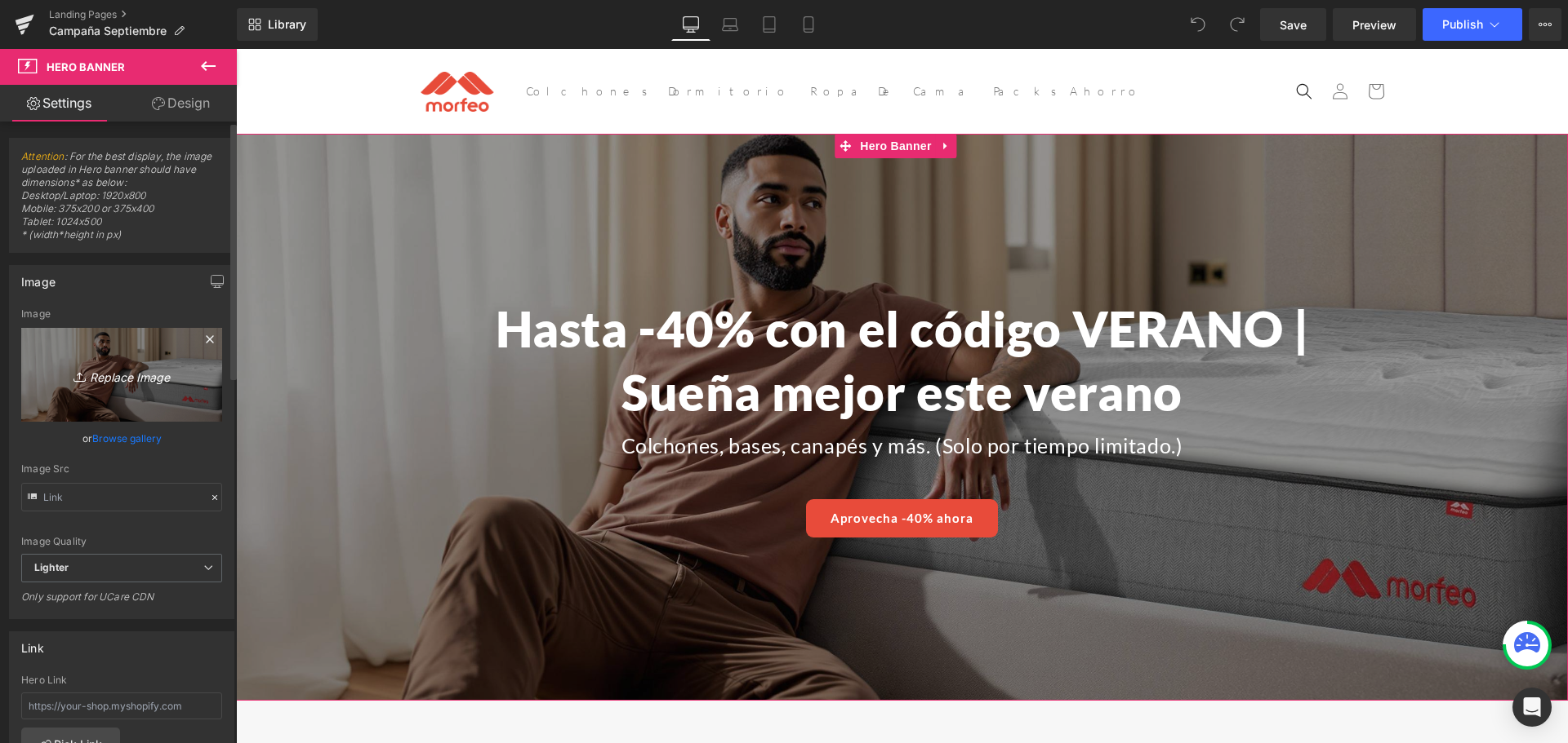
click at [112, 365] on icon "Replace Image" at bounding box center [122, 375] width 131 height 20
type input "C:\fakepath\Colchon_Altus_V1 281 29 1-min.jpg"
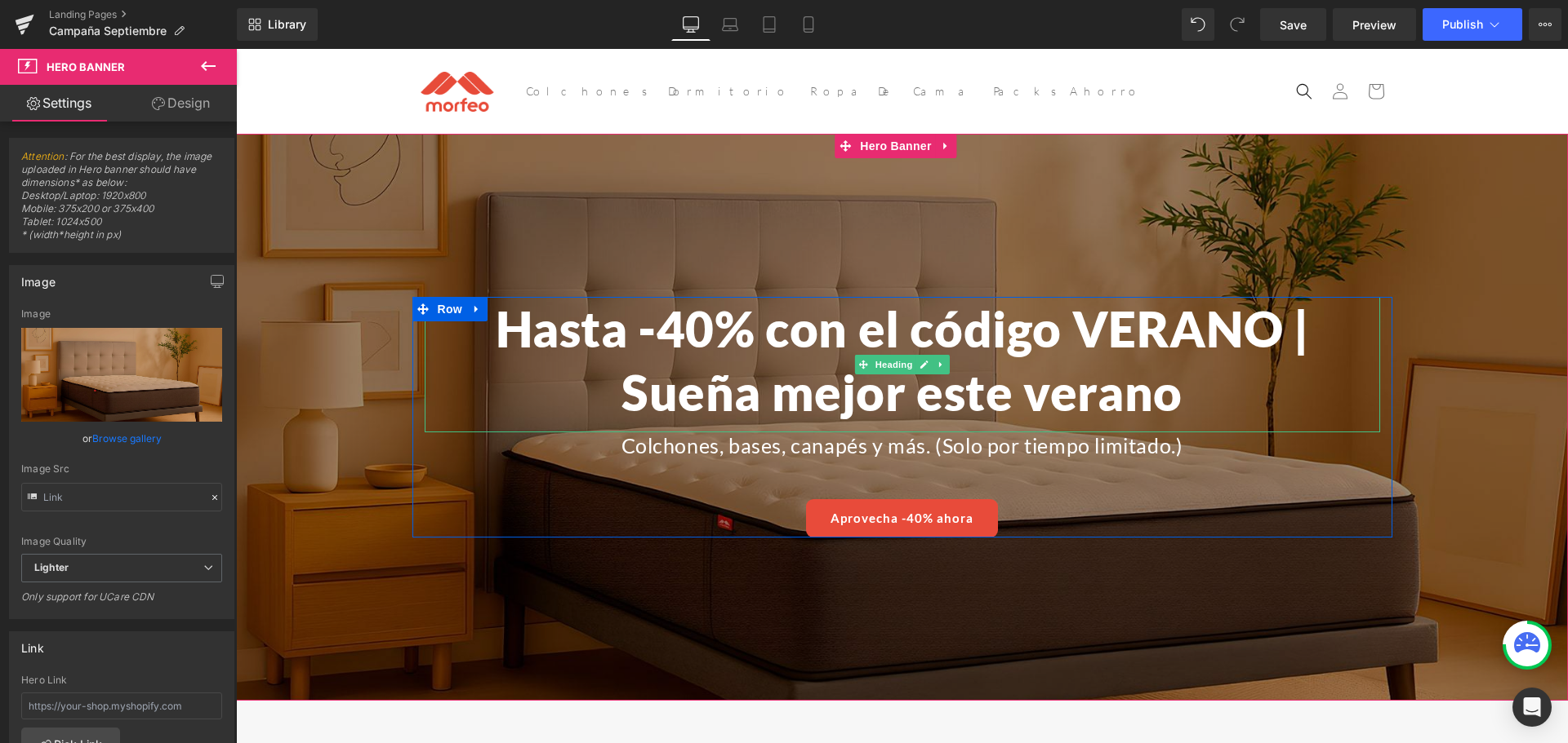
click at [718, 345] on h1 "Hasta -40% con el código VERANO | Sueña mejor este verano" at bounding box center [902, 360] width 956 height 127
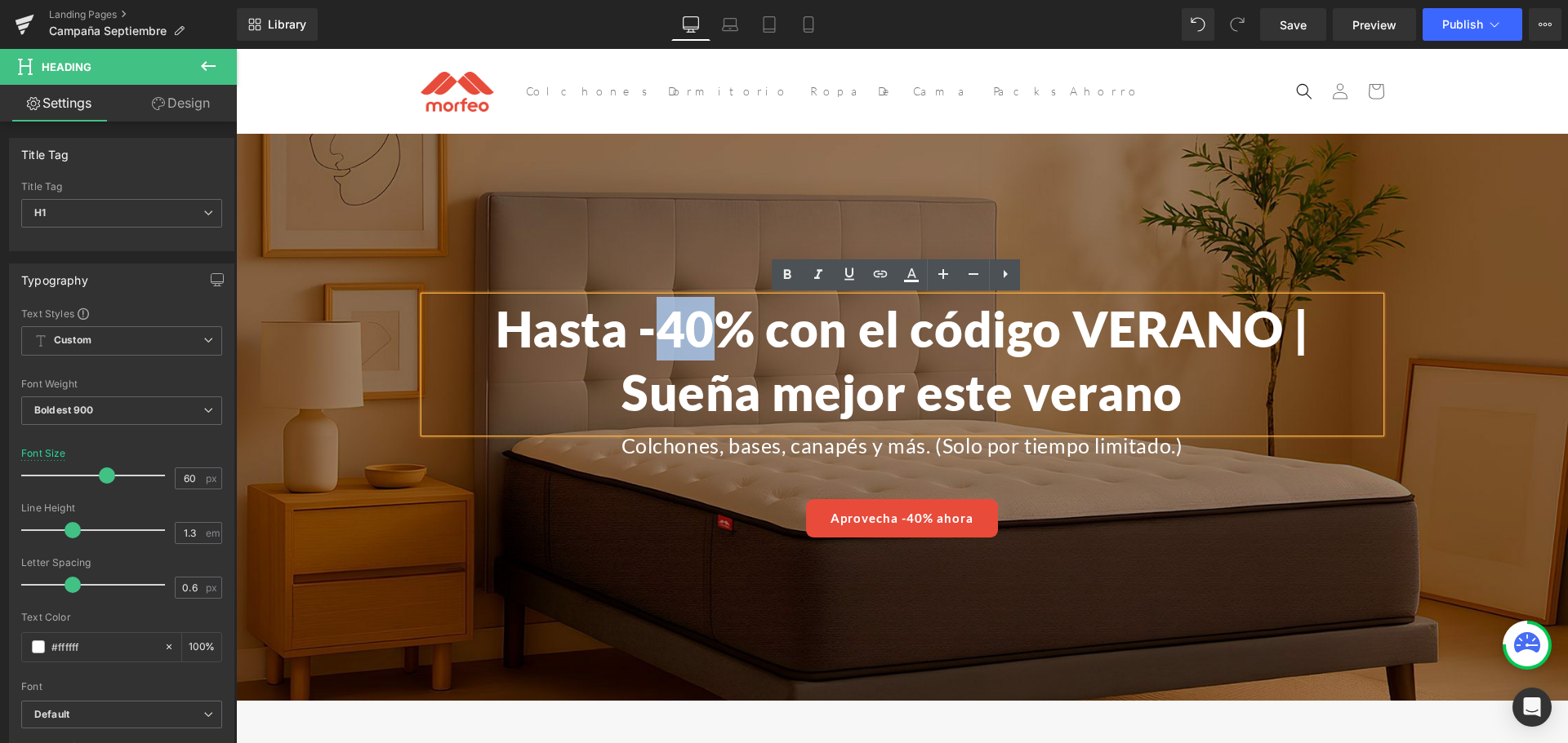
drag, startPoint x: 709, startPoint y: 337, endPoint x: 665, endPoint y: 336, distance: 44.0
click at [665, 336] on h1 "Hasta -40% con el código VERANO | Sueña mejor este verano" at bounding box center [902, 360] width 956 height 127
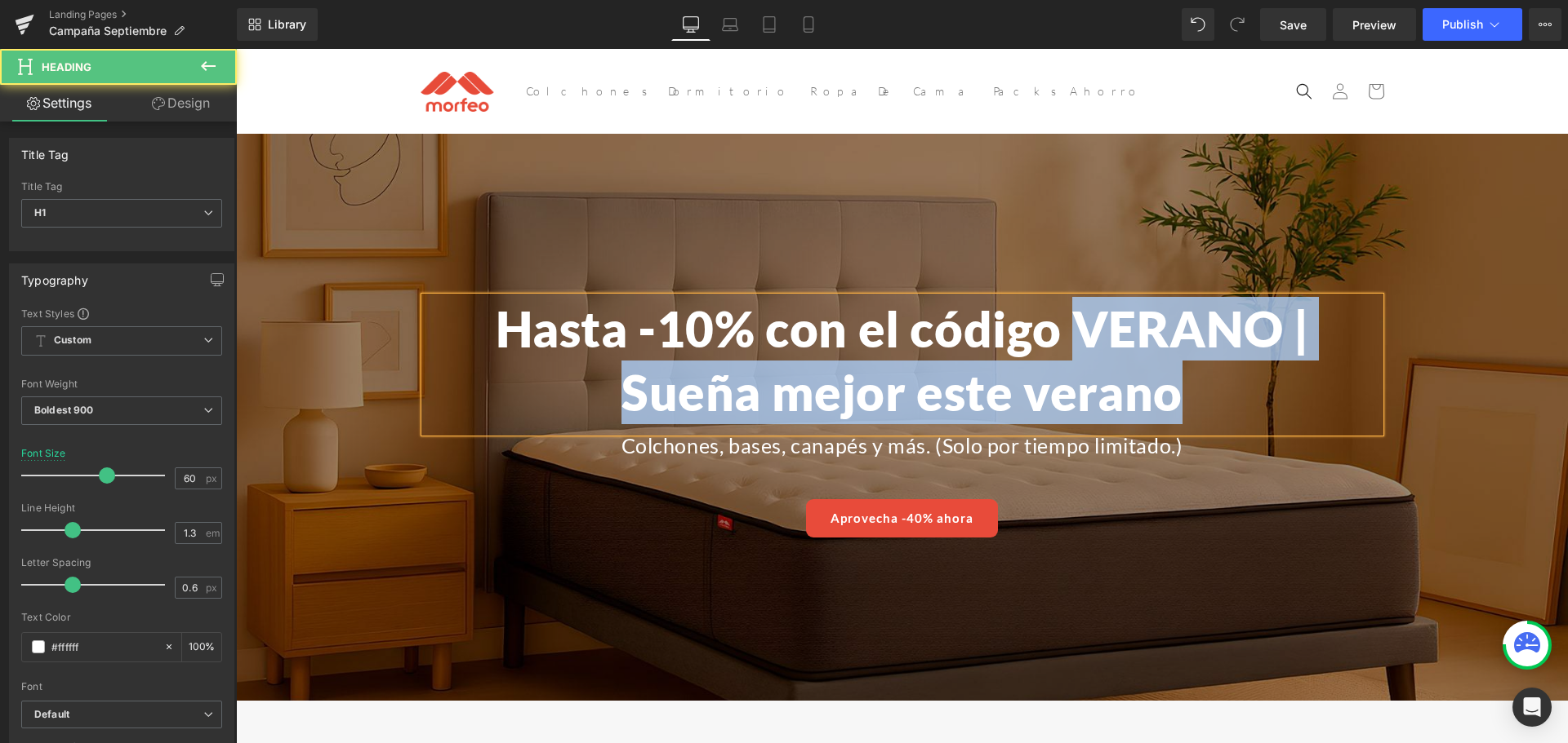
drag, startPoint x: 1185, startPoint y: 398, endPoint x: 1063, endPoint y: 332, distance: 138.7
click at [1063, 332] on h1 "Hasta -10% con el código VERANO | Sueña mejor este verano" at bounding box center [902, 360] width 956 height 127
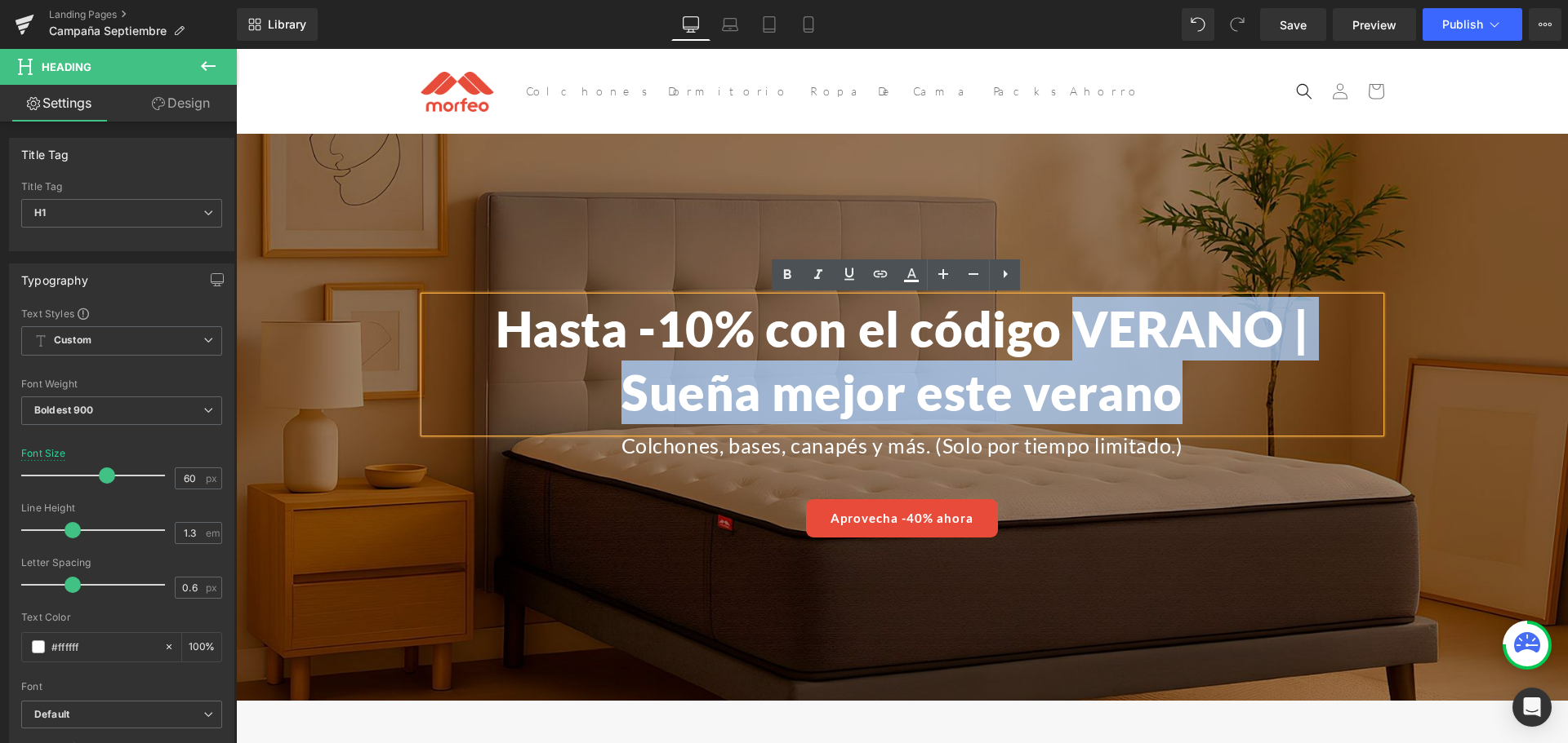
click at [1087, 355] on h1 "Hasta -10% con el código VERANO | Sueña mejor este verano" at bounding box center [902, 360] width 956 height 127
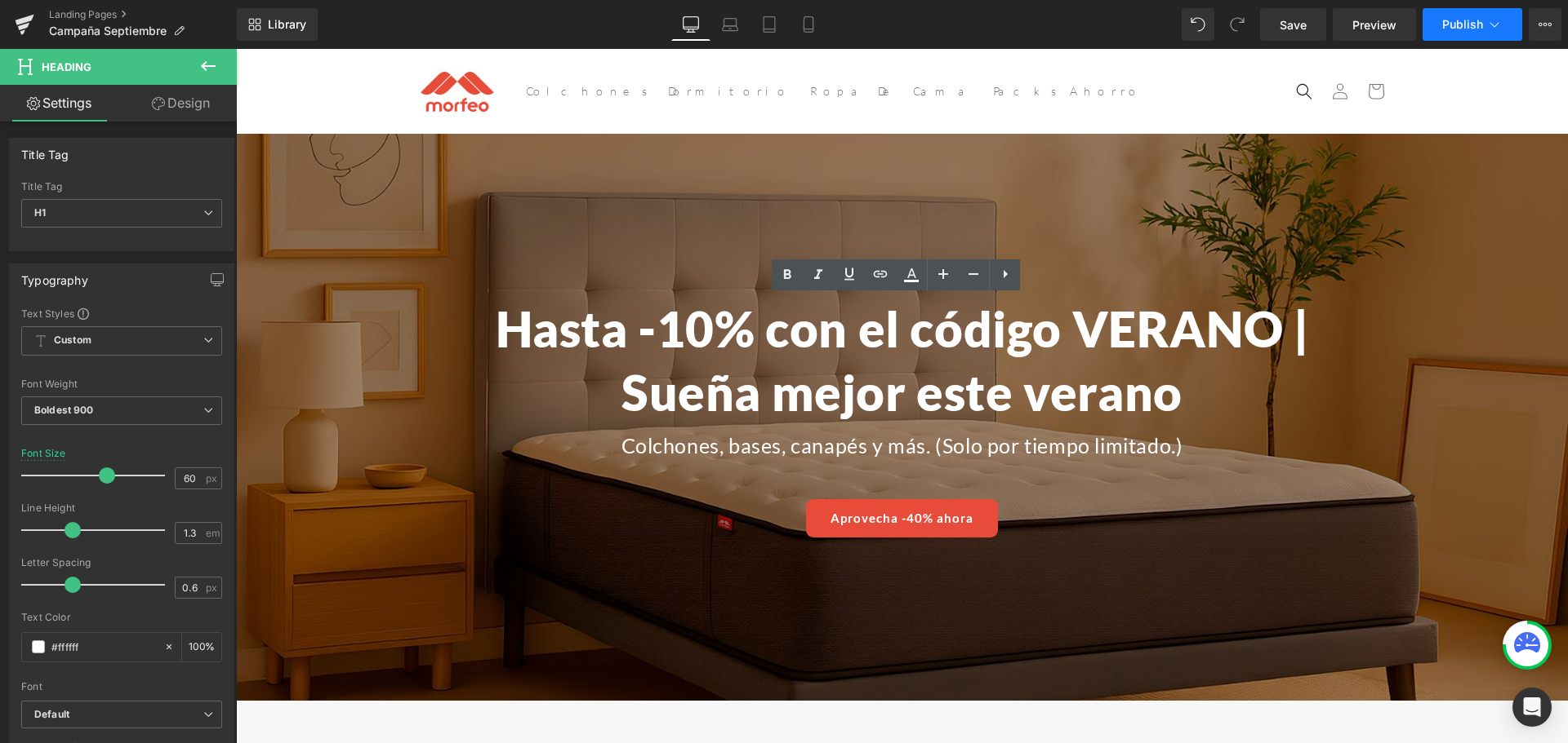
click at [1491, 27] on icon at bounding box center [1494, 25] width 17 height 17
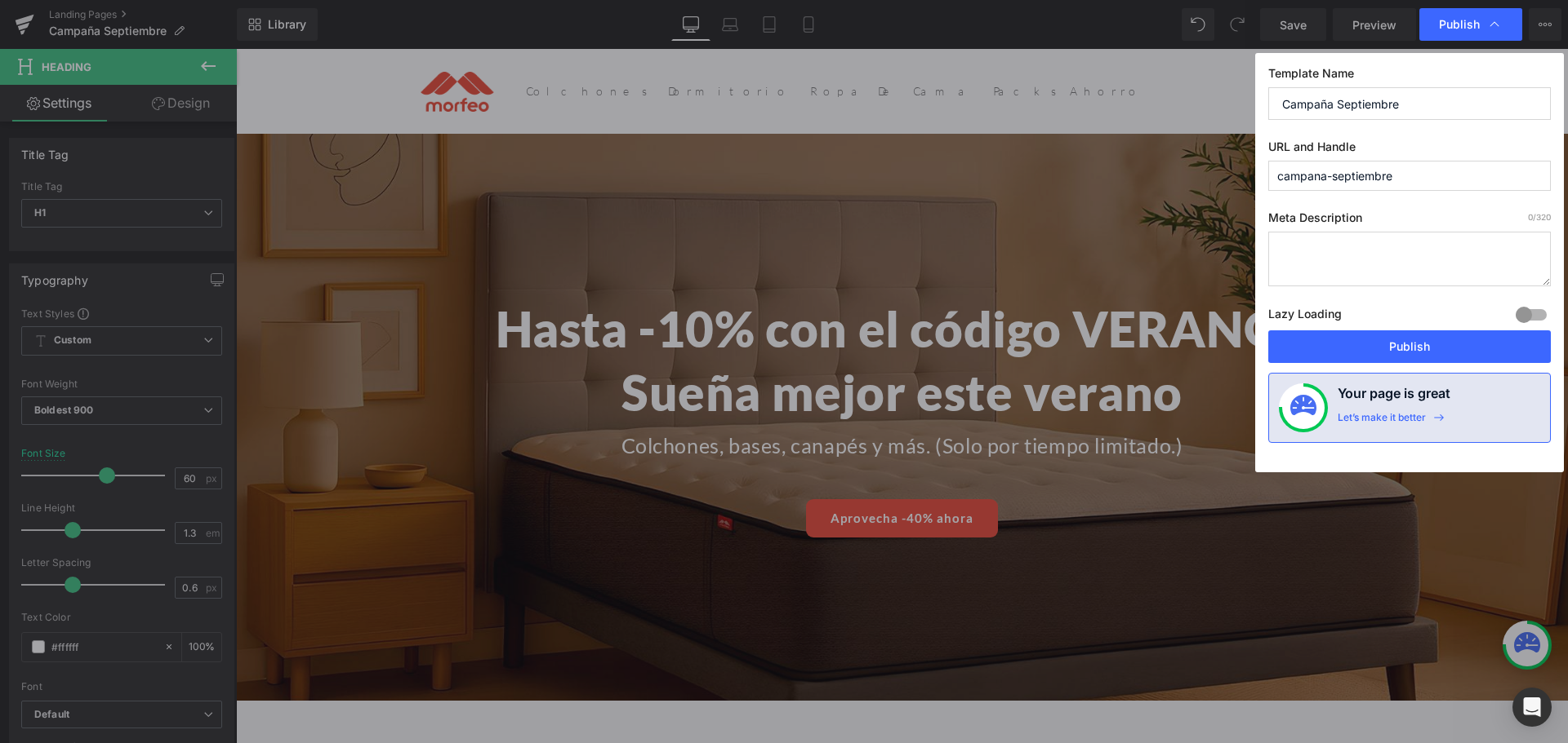
click at [1370, 182] on input "campana-septiembre" at bounding box center [1409, 175] width 282 height 30
drag, startPoint x: 1315, startPoint y: 103, endPoint x: 1229, endPoint y: 124, distance: 88.5
click at [1230, 123] on div "Publish Template Name Campaña Septiembre URL and Handle campana-septiembre Meta…" at bounding box center [784, 372] width 1568 height 743
type input "Septiembre"
click at [1313, 177] on input "campana-septiembre" at bounding box center [1409, 175] width 282 height 30
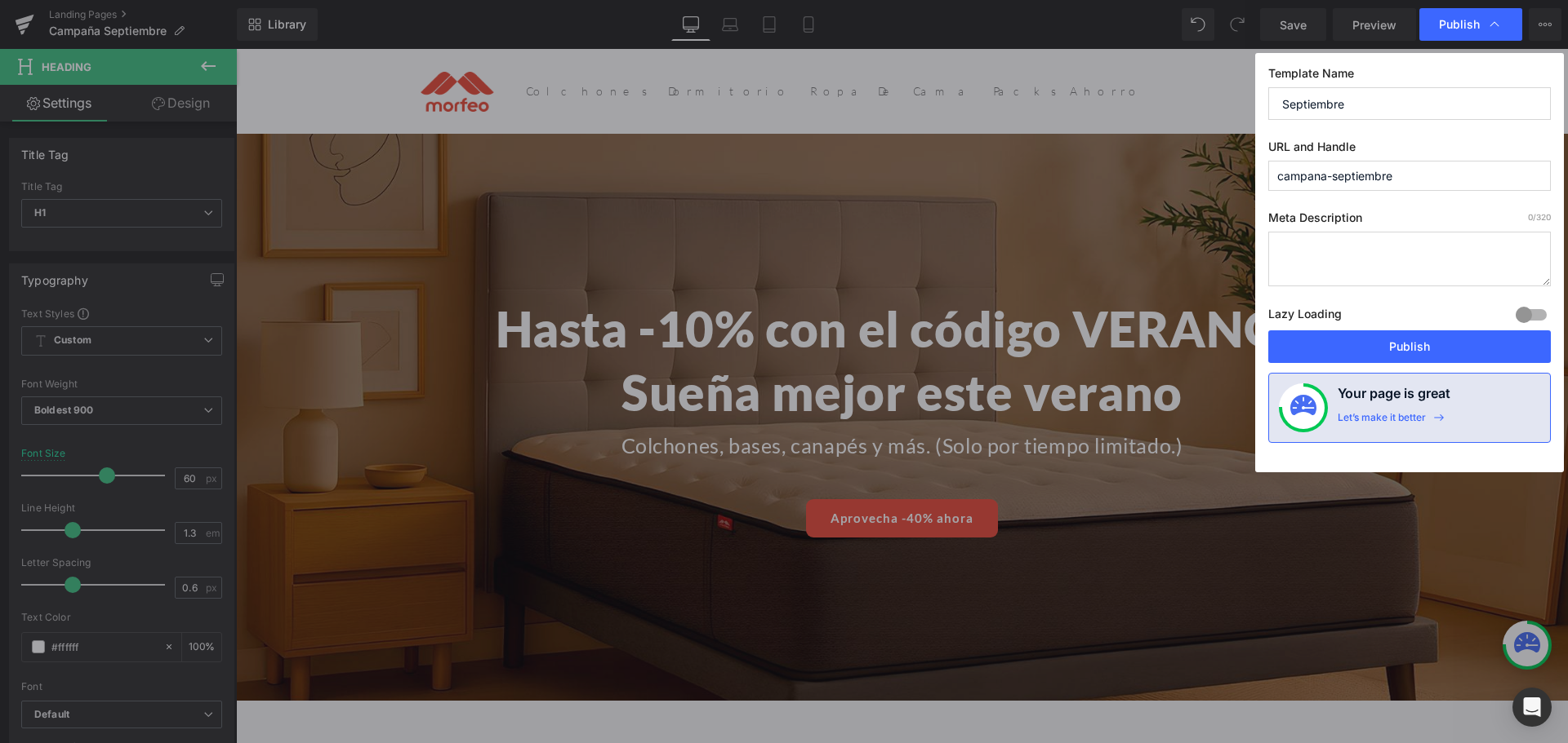
click at [1313, 177] on input "campana-septiembre" at bounding box center [1409, 175] width 282 height 30
type input "septiembre"
drag, startPoint x: 1370, startPoint y: 333, endPoint x: 1131, endPoint y: 277, distance: 245.5
click at [1370, 333] on button "Publish" at bounding box center [1409, 347] width 282 height 32
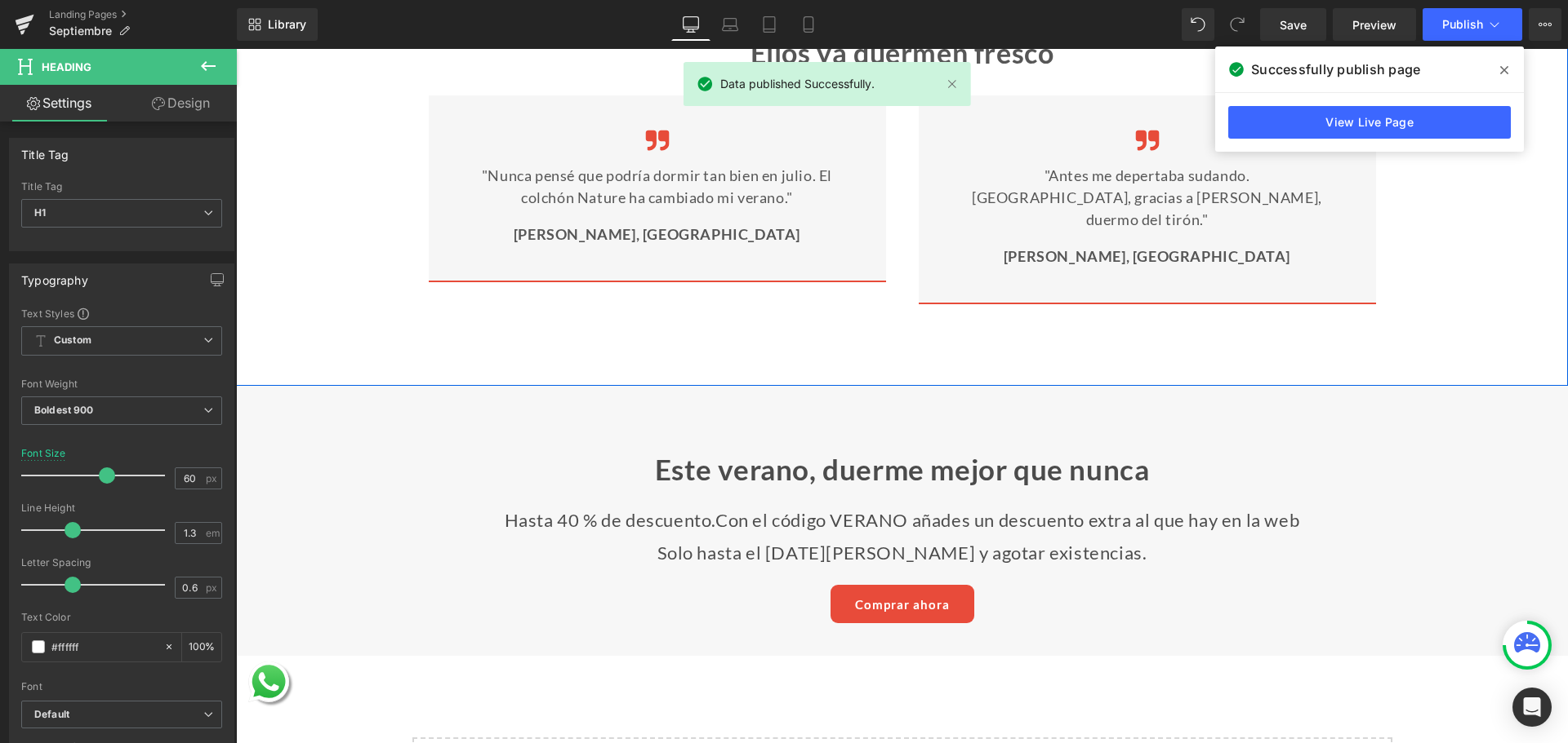
scroll to position [3673, 0]
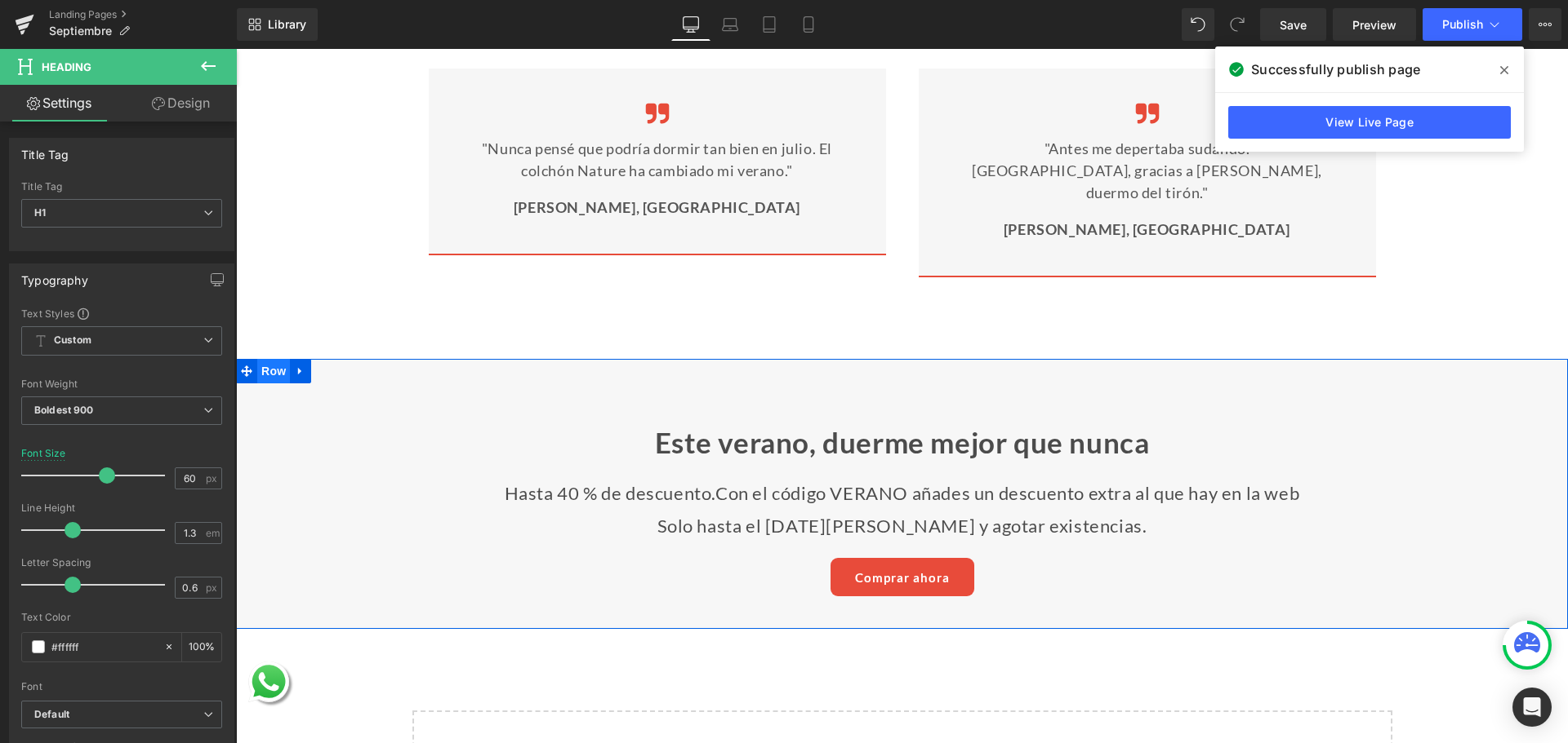
click at [269, 360] on span "Row" at bounding box center [273, 372] width 32 height 25
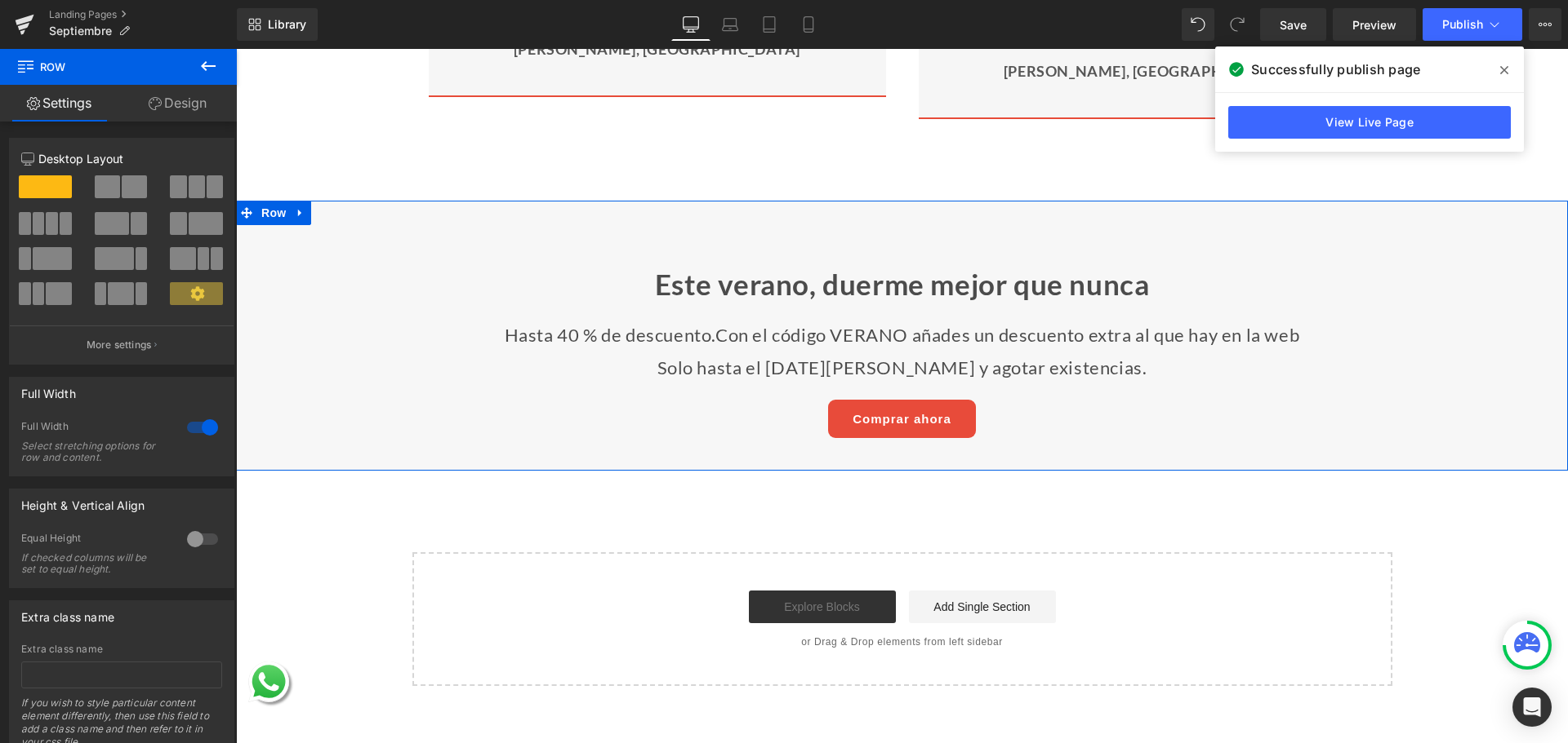
scroll to position [3836, 0]
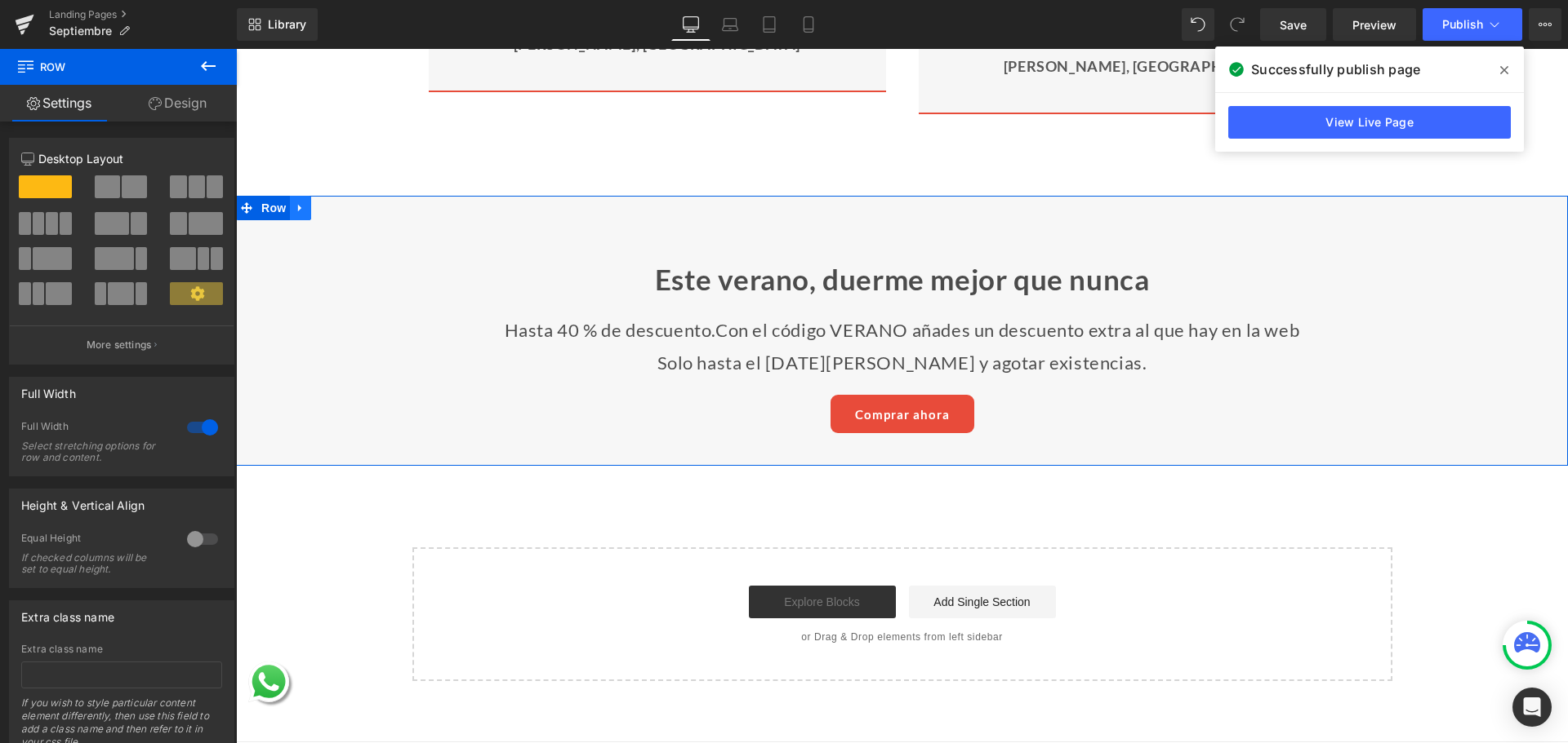
click at [295, 195] on link at bounding box center [300, 207] width 21 height 25
click at [338, 202] on icon at bounding box center [343, 207] width 11 height 12
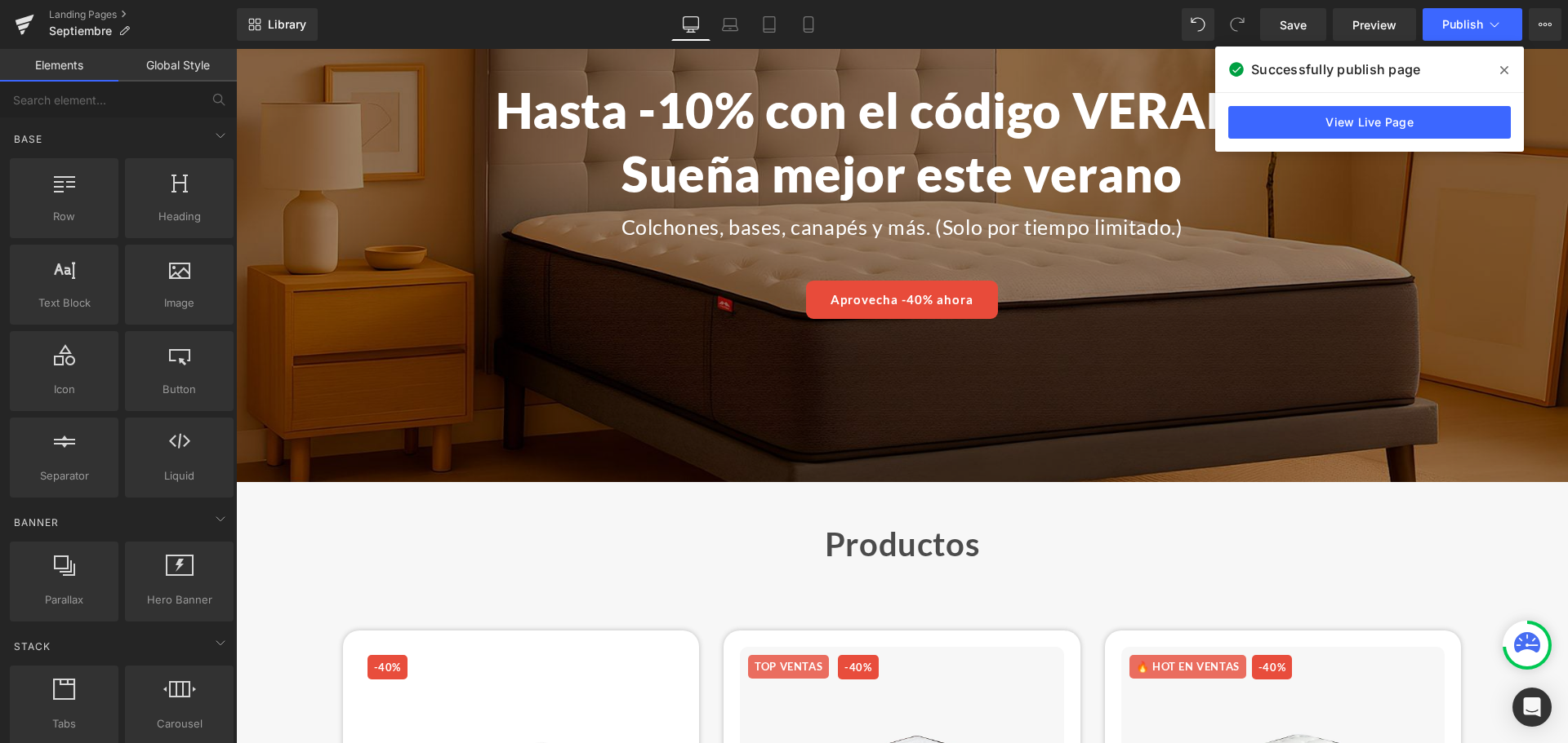
scroll to position [82, 0]
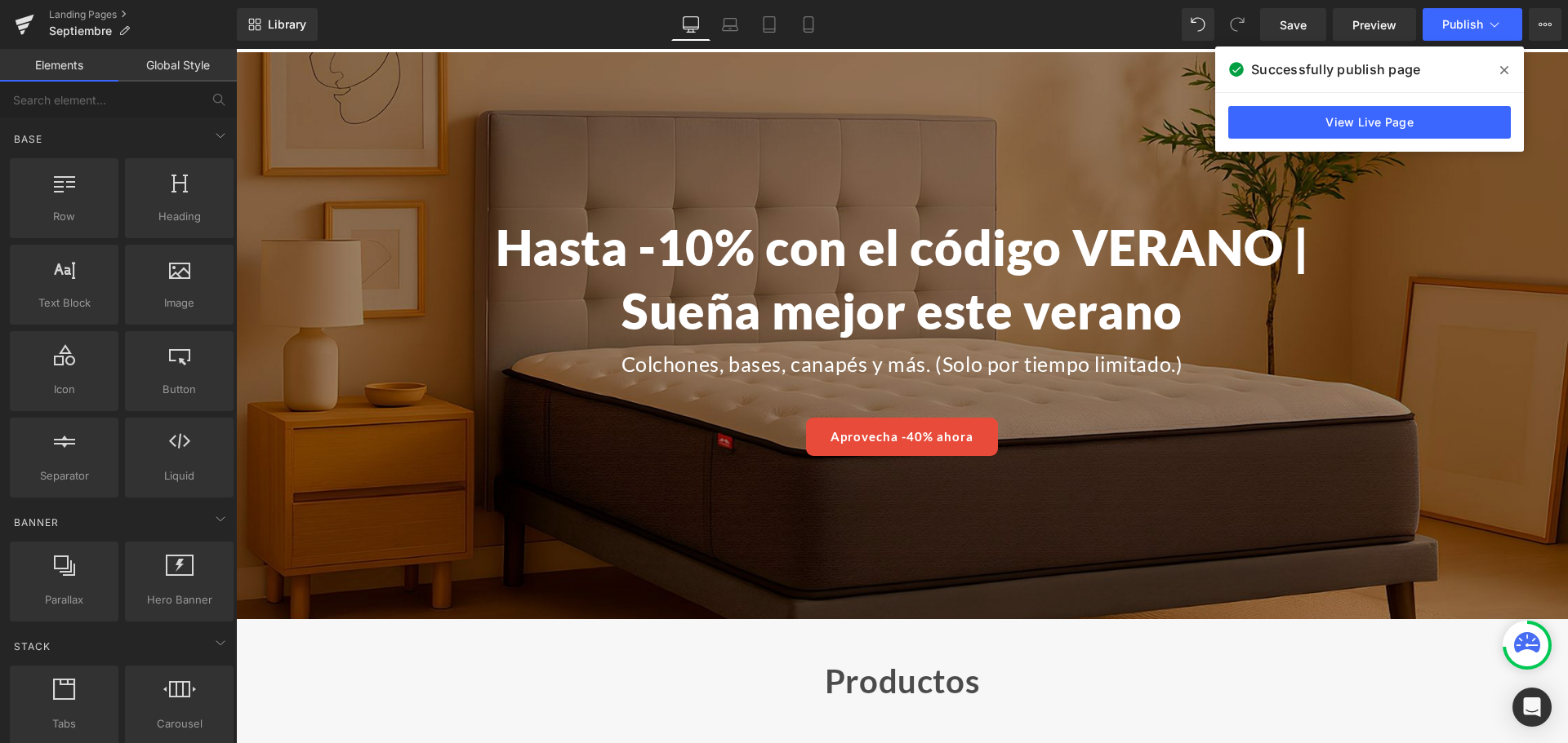
click at [861, 268] on h1 "Hasta -10% con el código VERANO | Sueña mejor este verano" at bounding box center [902, 279] width 956 height 127
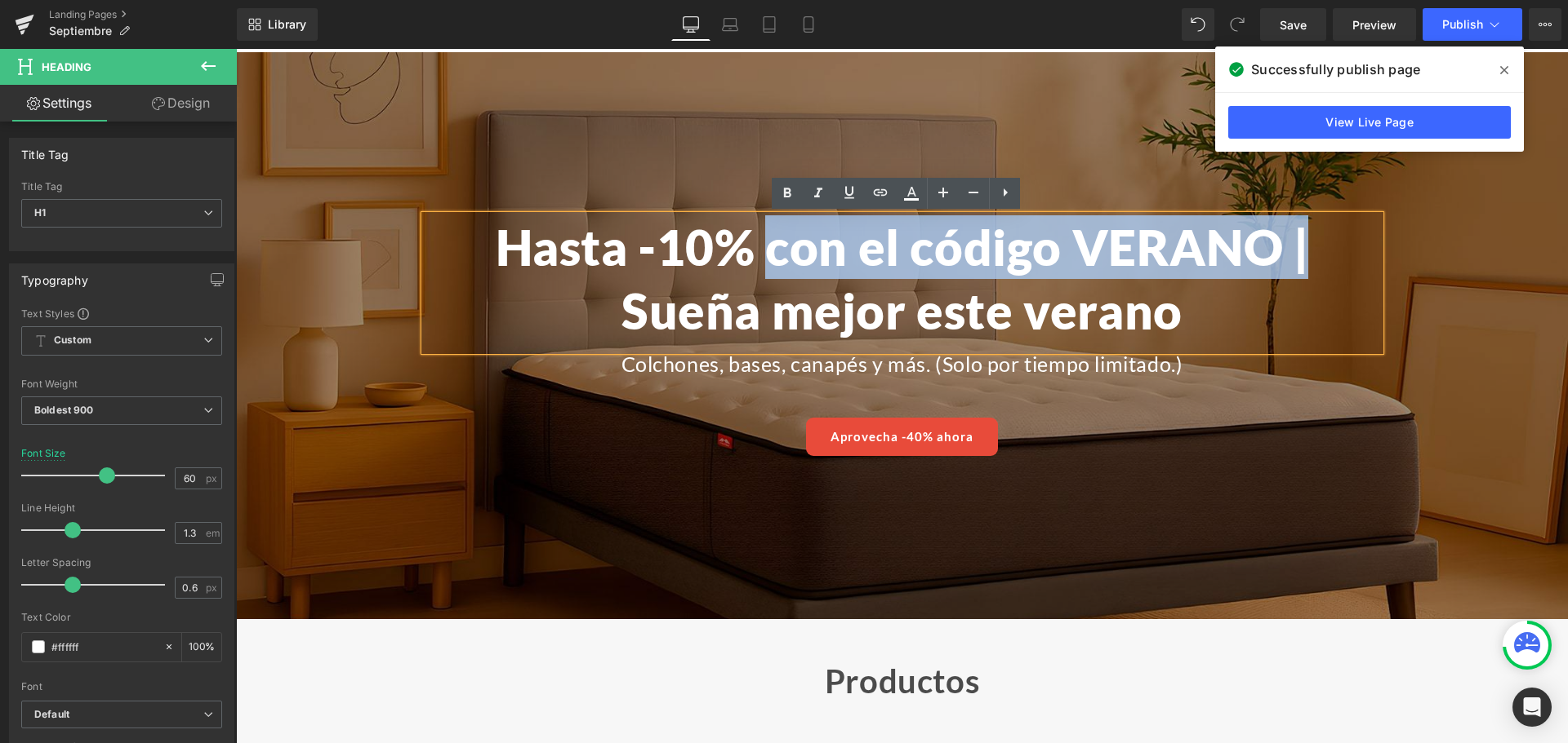
drag, startPoint x: 765, startPoint y: 252, endPoint x: 1304, endPoint y: 245, distance: 539.0
click at [1304, 245] on h1 "Hasta -10% con el código VERANO | Sueña mejor este verano" at bounding box center [902, 279] width 956 height 127
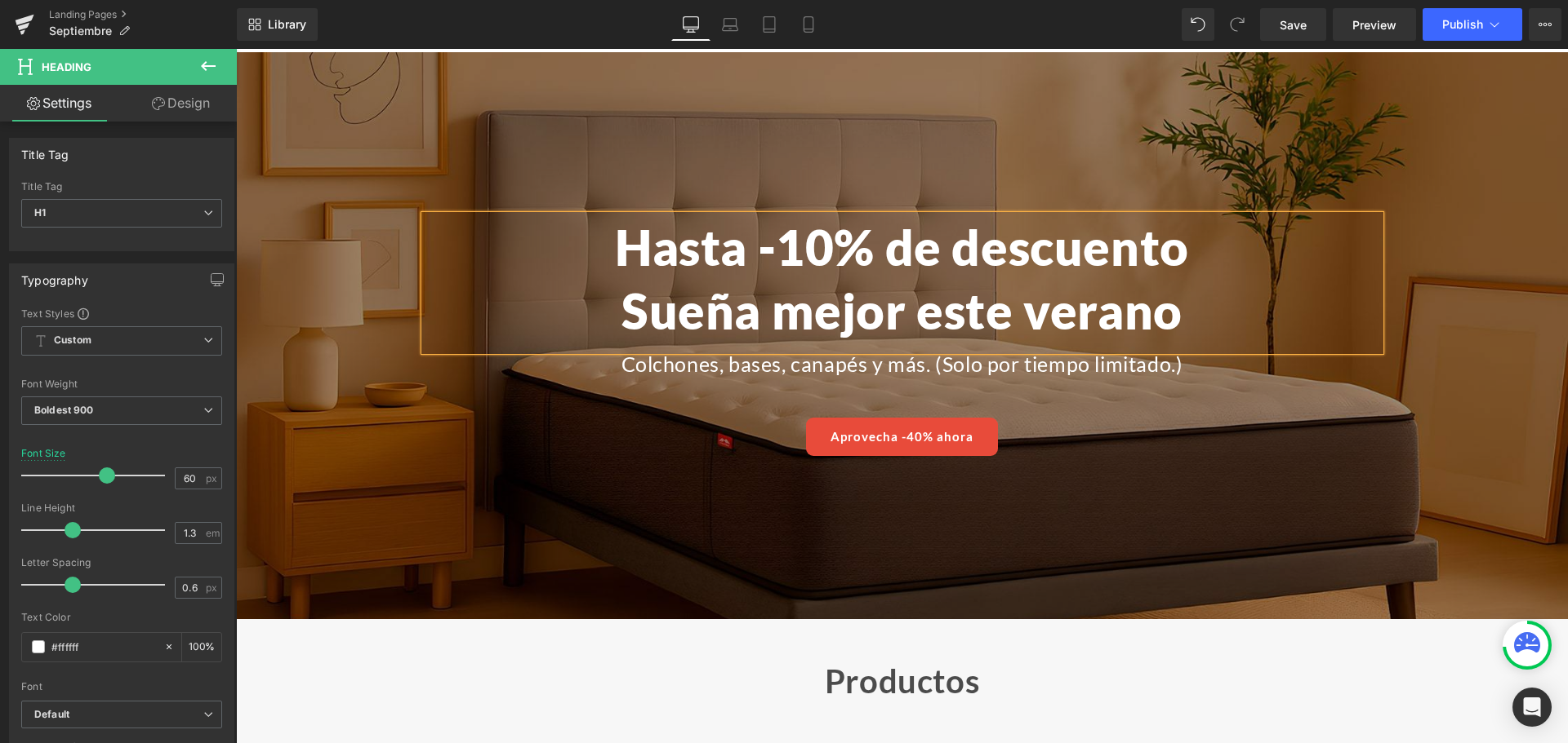
click at [1061, 315] on h1 "Sueña mejor este verano" at bounding box center [902, 311] width 956 height 64
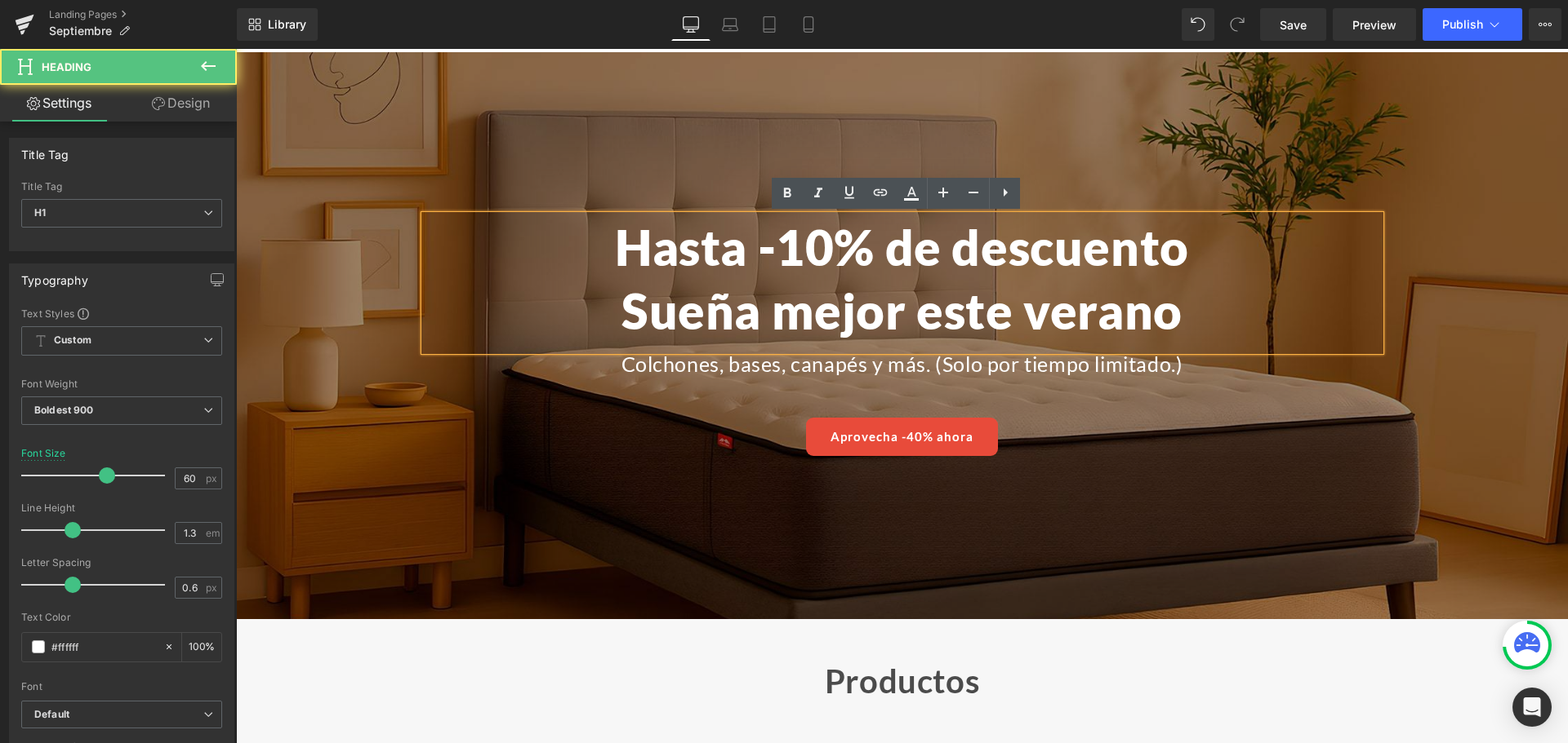
click at [1061, 315] on h1 "Sueña mejor este verano" at bounding box center [902, 311] width 956 height 64
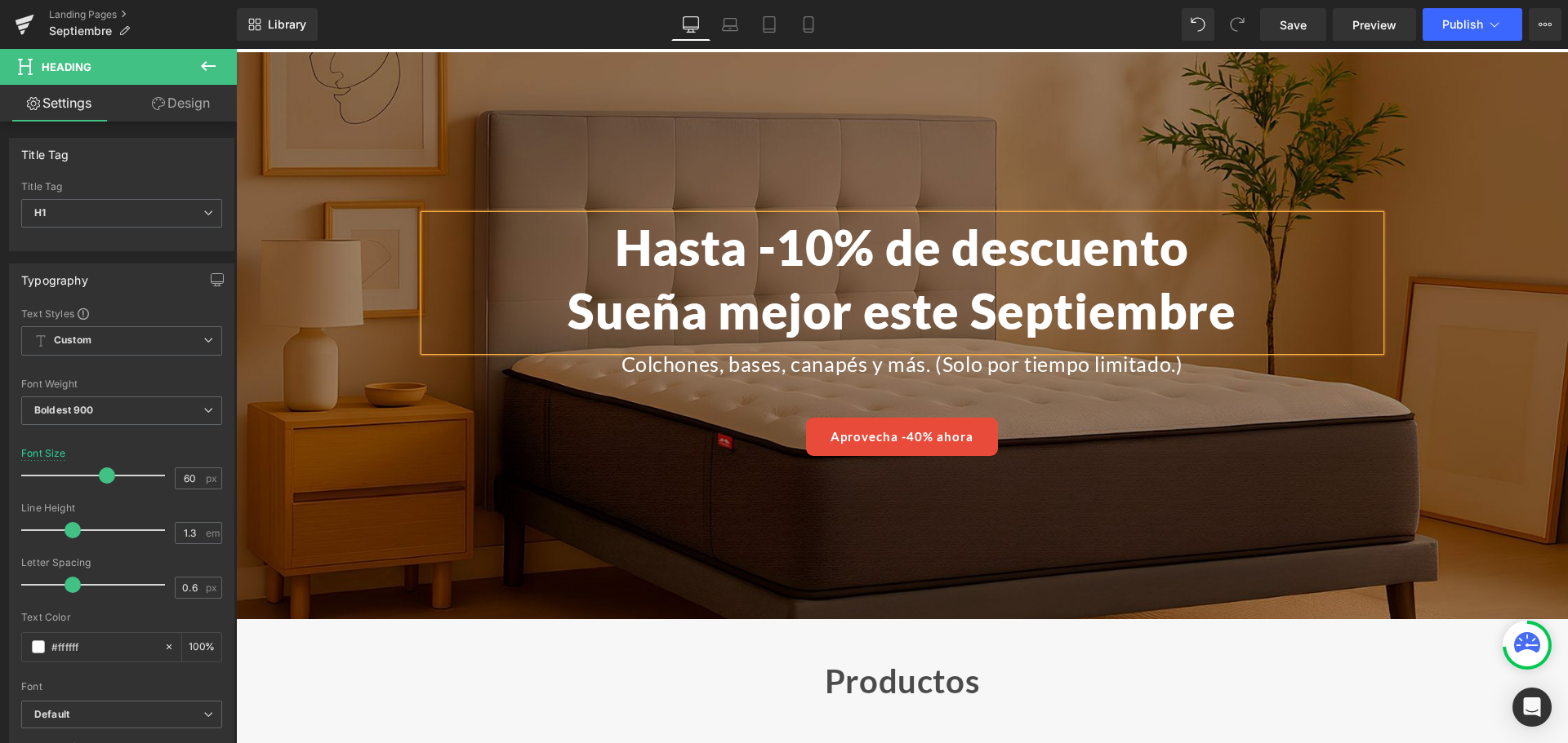
click at [1536, 423] on span "Hasta -10% de descuento Sueña mejor este Septiembre Heading Colchones, bases, […" at bounding box center [902, 336] width 1332 height 240
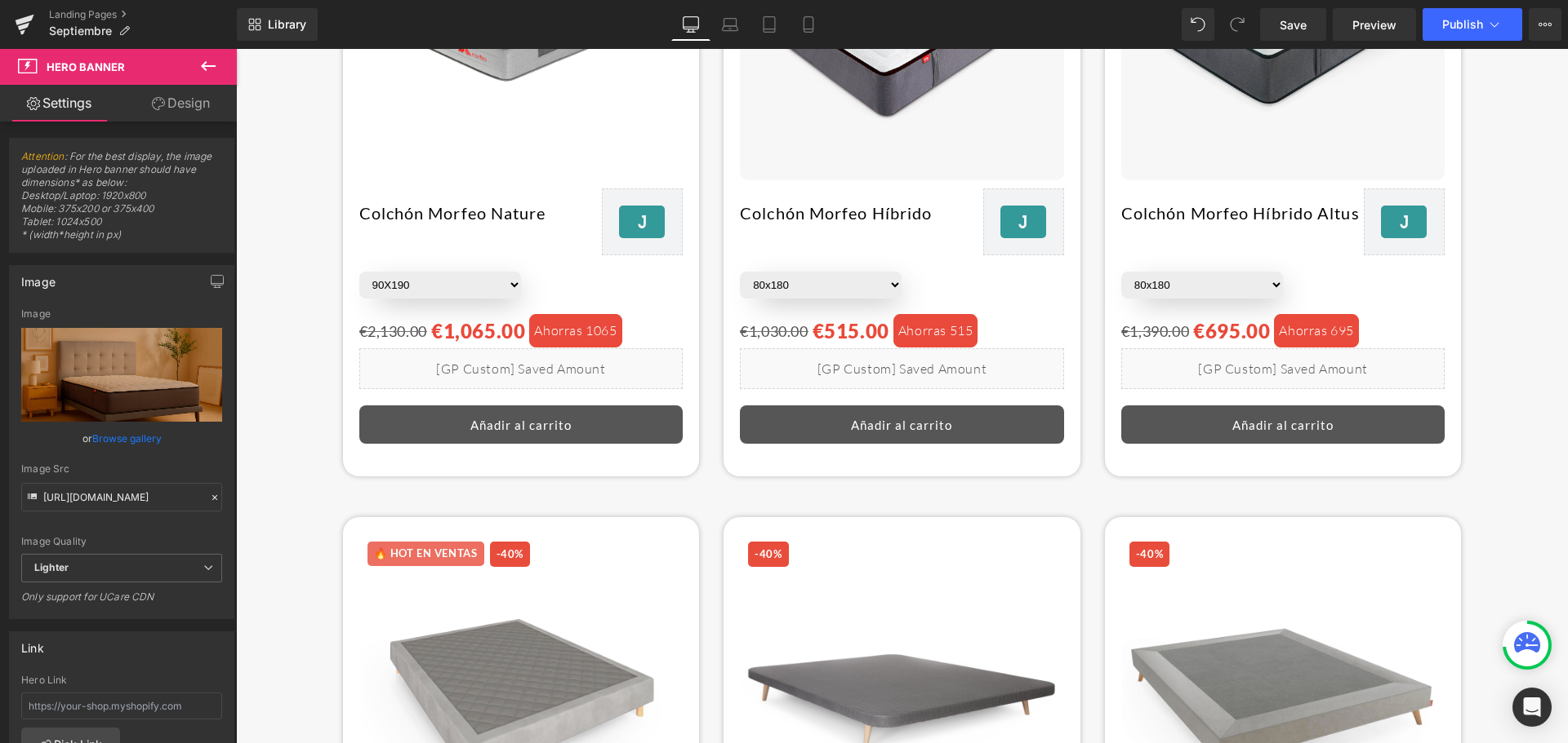
scroll to position [979, 0]
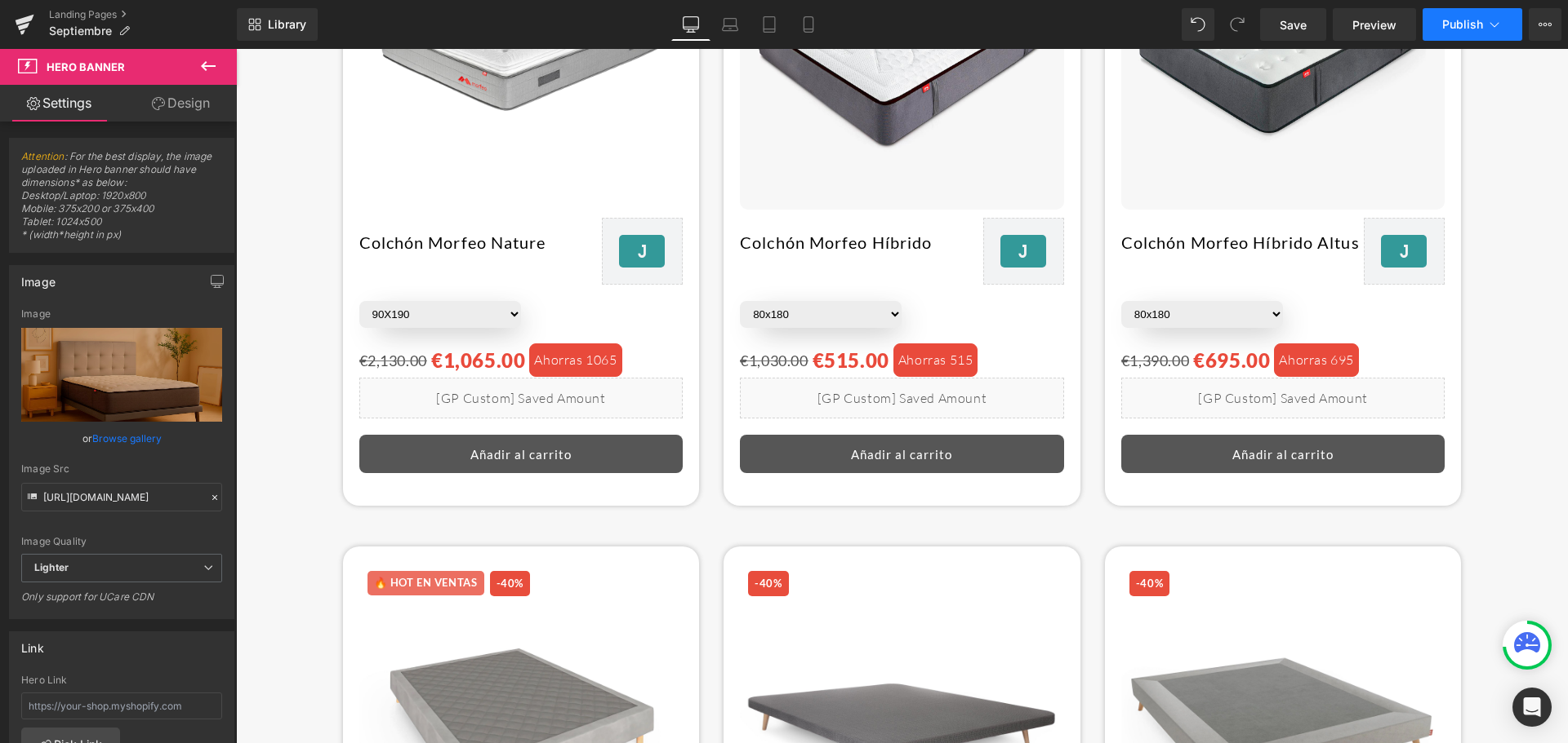
click at [1477, 38] on button "Publish" at bounding box center [1472, 24] width 100 height 32
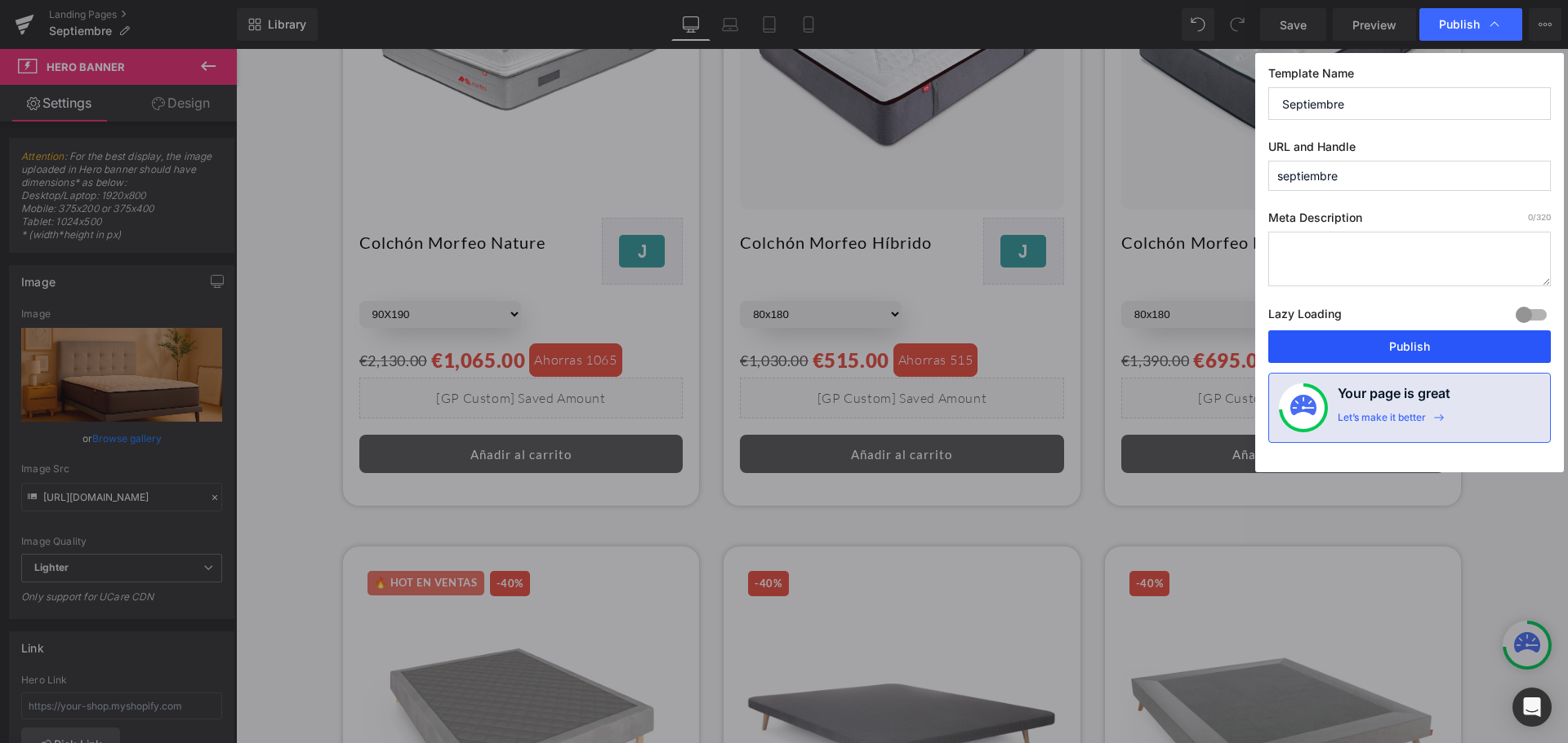
click at [1360, 340] on button "Publish" at bounding box center [1409, 347] width 282 height 32
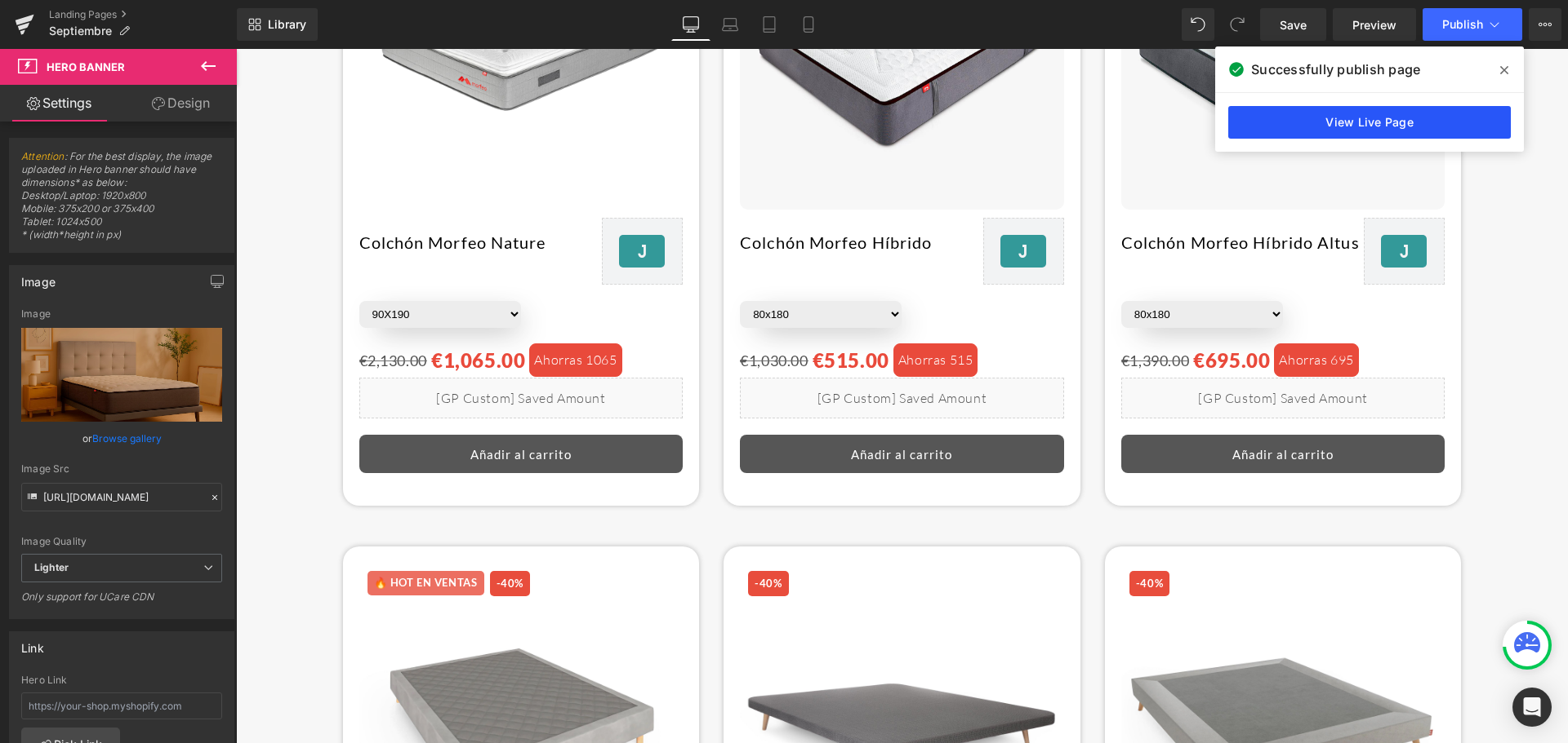
click at [1372, 120] on link "View Live Page" at bounding box center [1369, 122] width 282 height 32
